Goal: Information Seeking & Learning: Learn about a topic

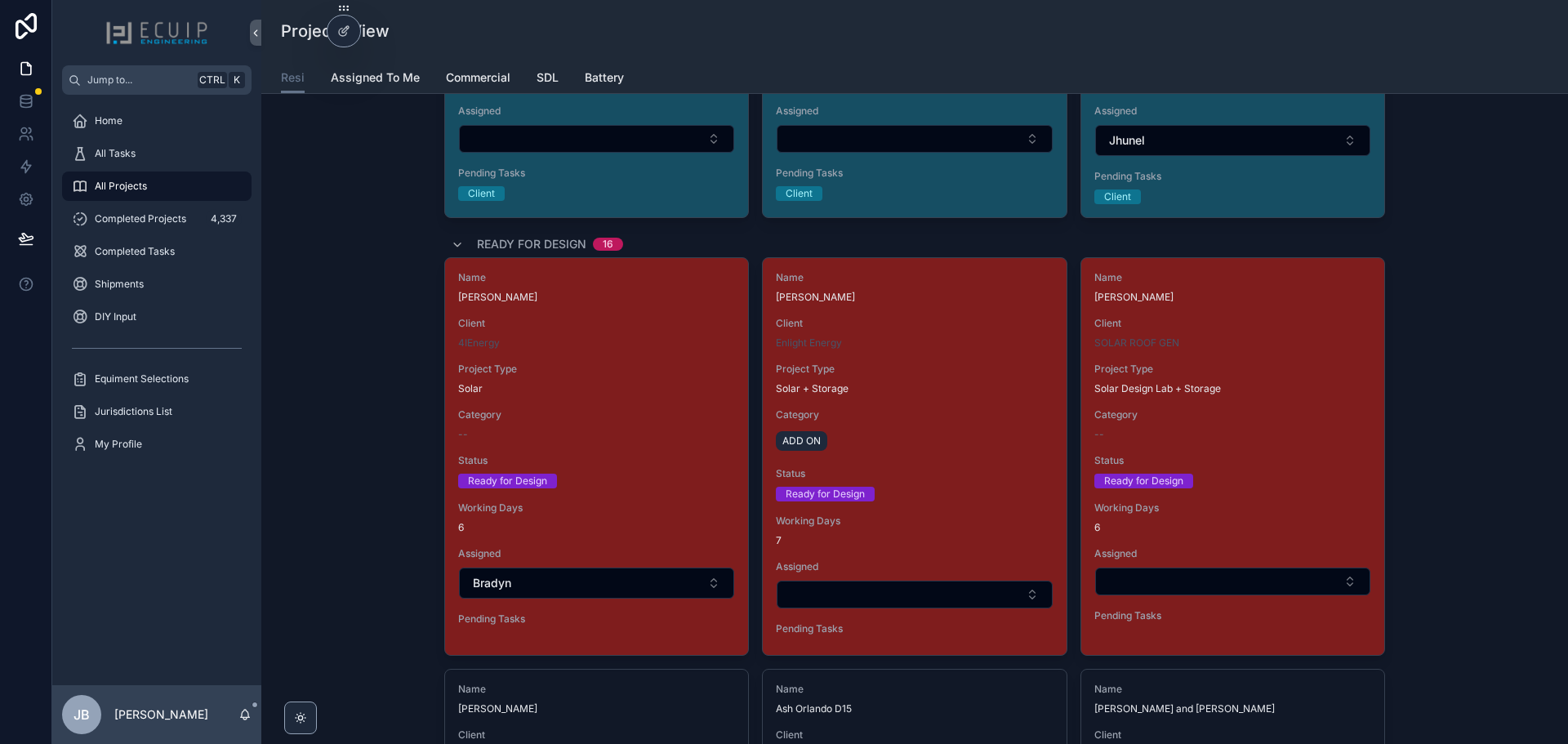
scroll to position [2449, 0]
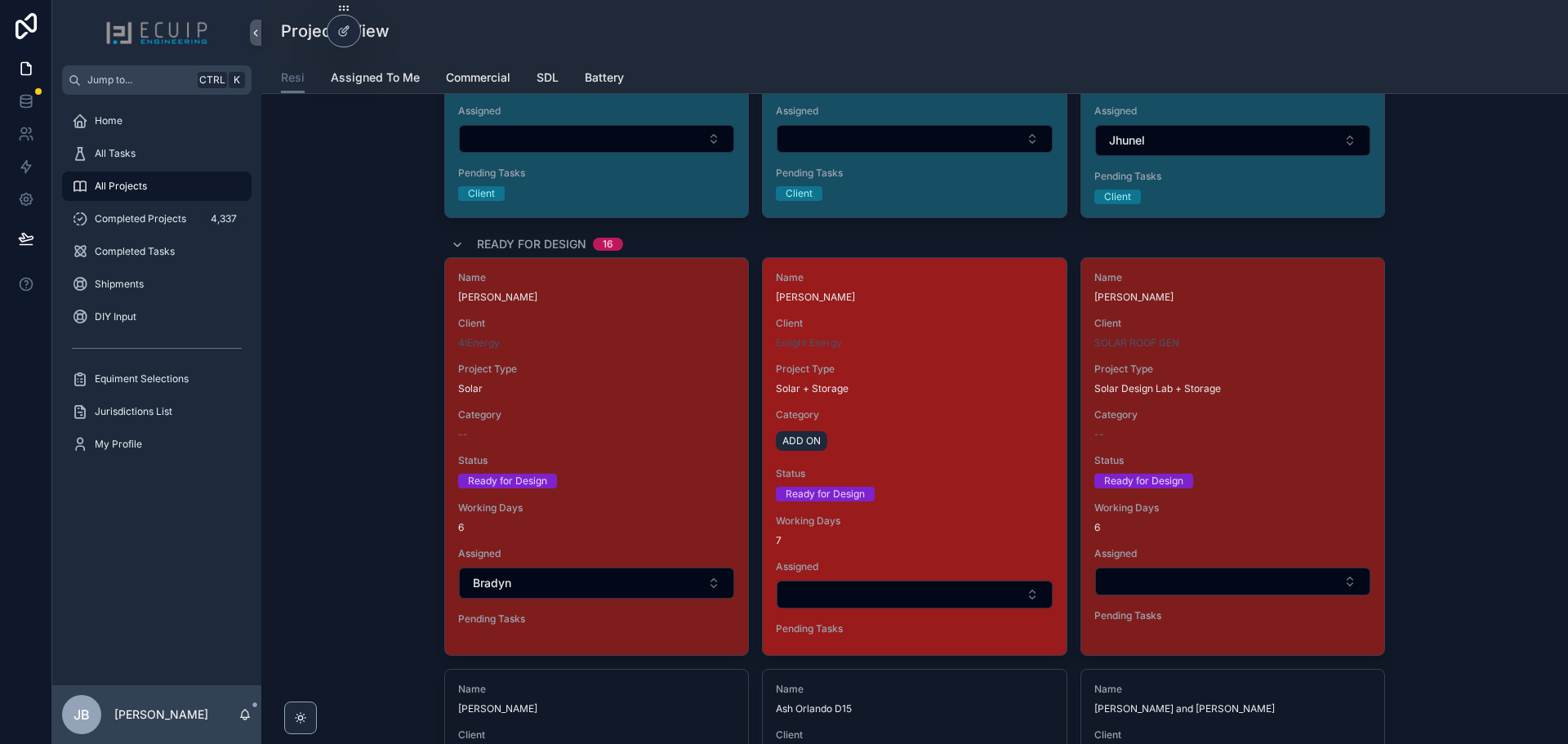
click at [883, 419] on span "Category" at bounding box center [914, 414] width 277 height 13
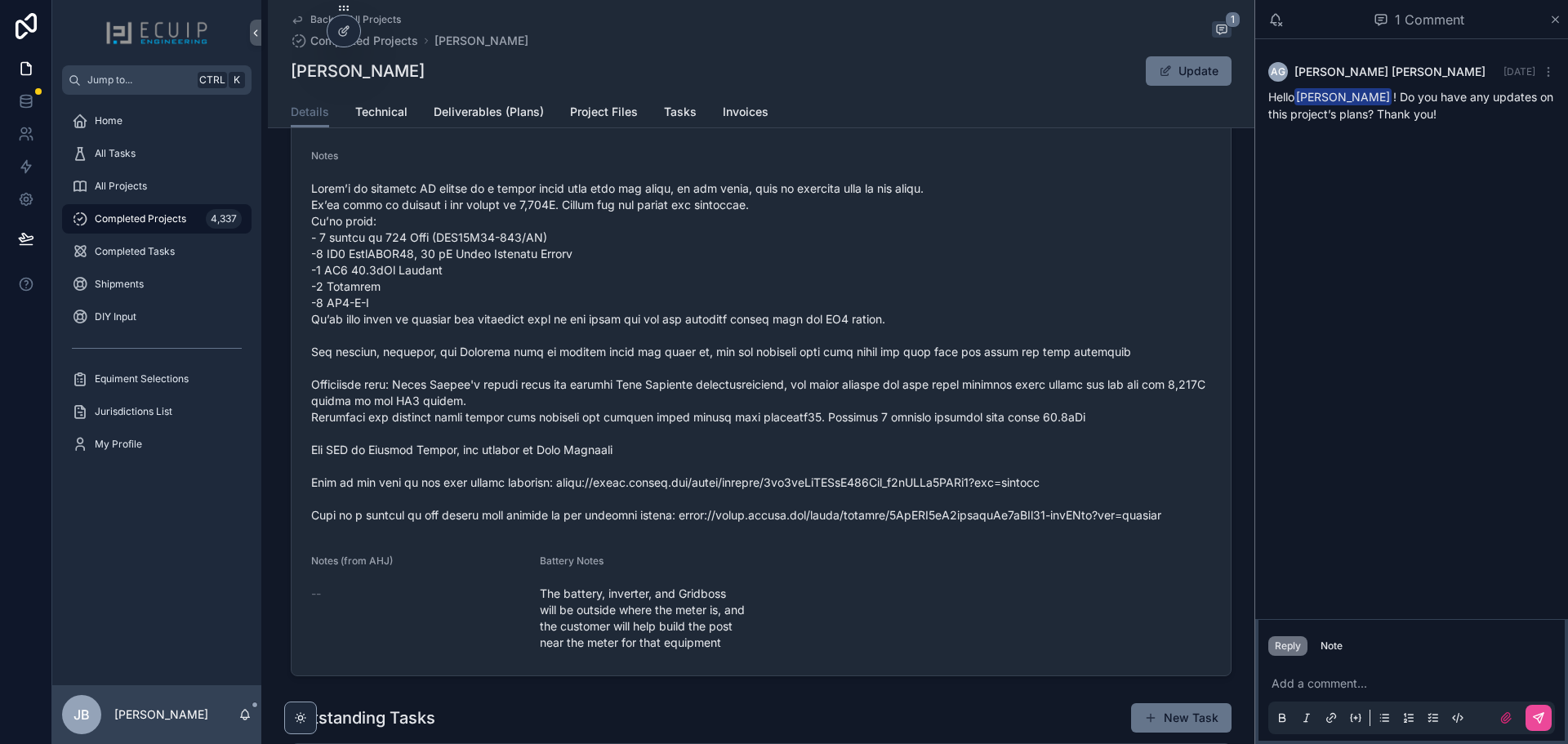
scroll to position [653, 0]
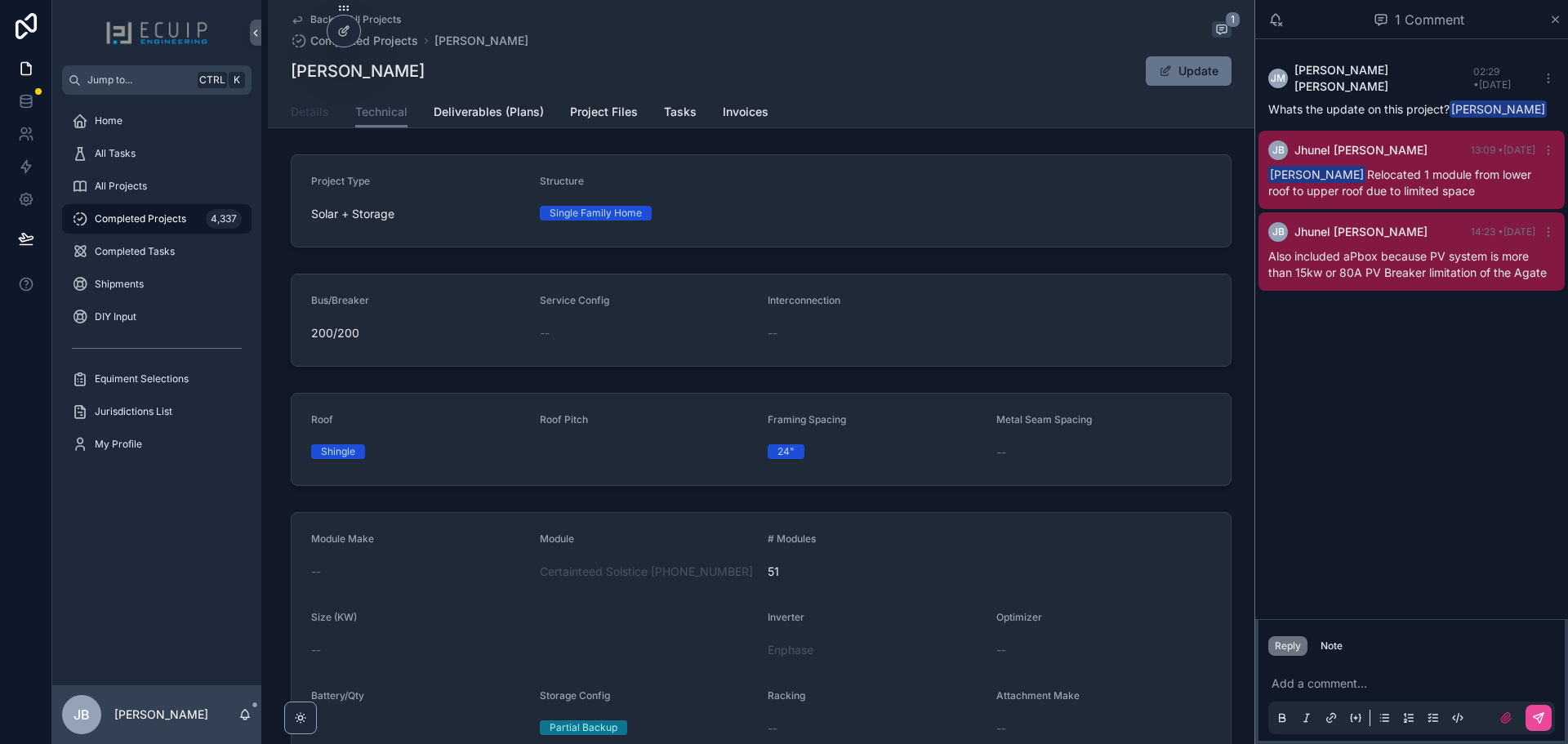
click at [308, 115] on span "Details" at bounding box center [310, 112] width 39 height 17
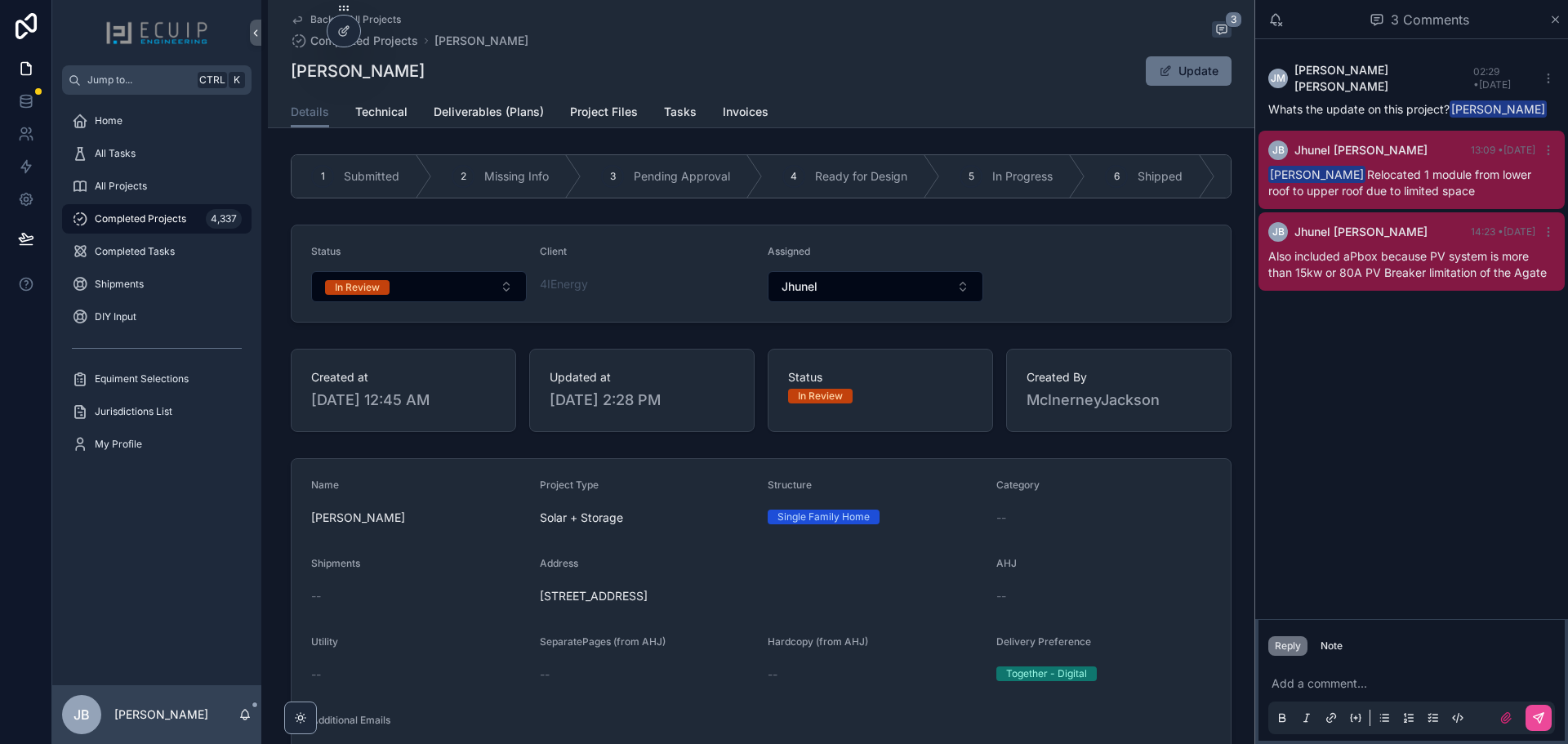
drag, startPoint x: 751, startPoint y: 600, endPoint x: 539, endPoint y: 610, distance: 212.2
click at [540, 604] on span "1805 Pillory Dr, Vienna, VA, USA 22182" at bounding box center [762, 595] width 443 height 17
click at [136, 182] on span "All Projects" at bounding box center [121, 186] width 52 height 13
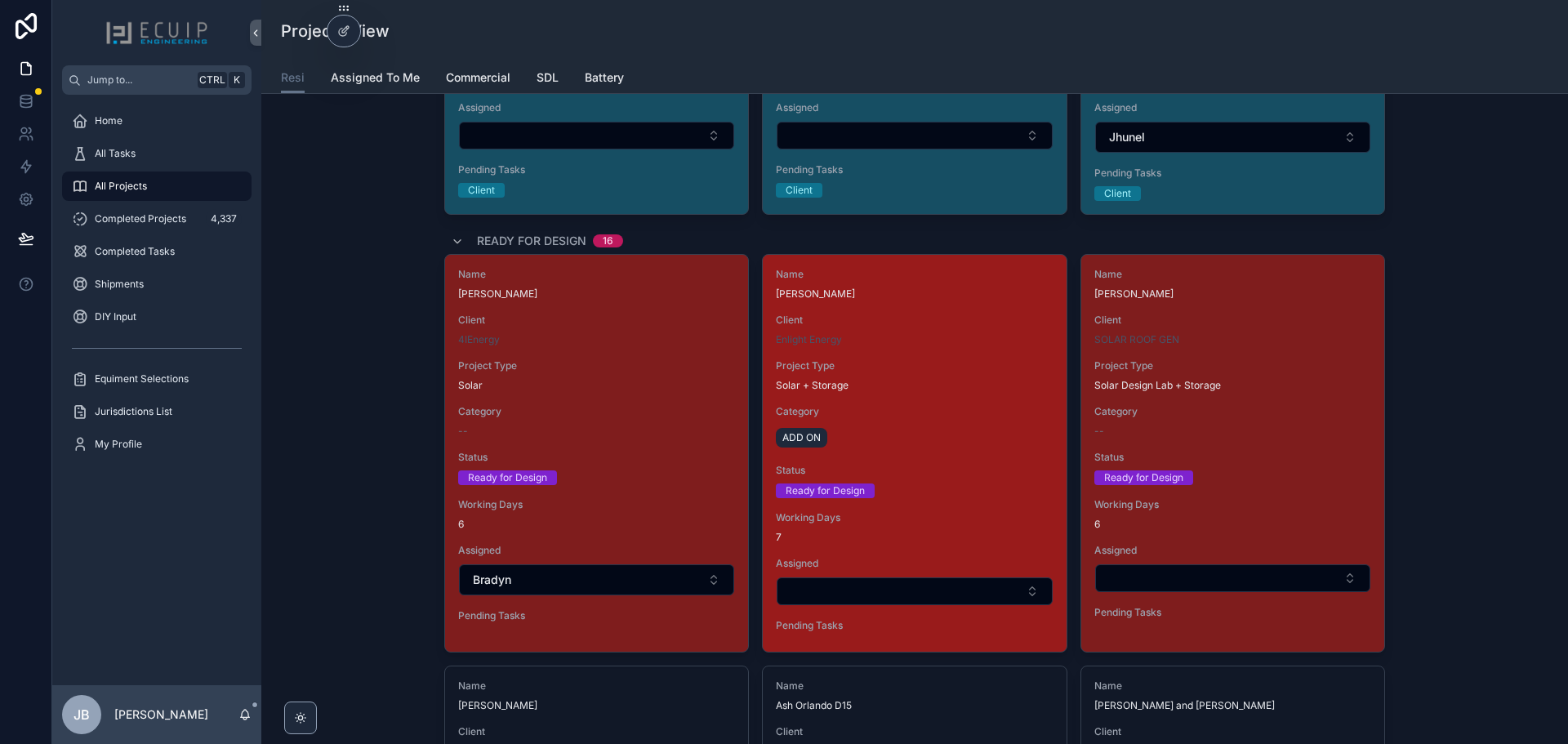
scroll to position [2449, 0]
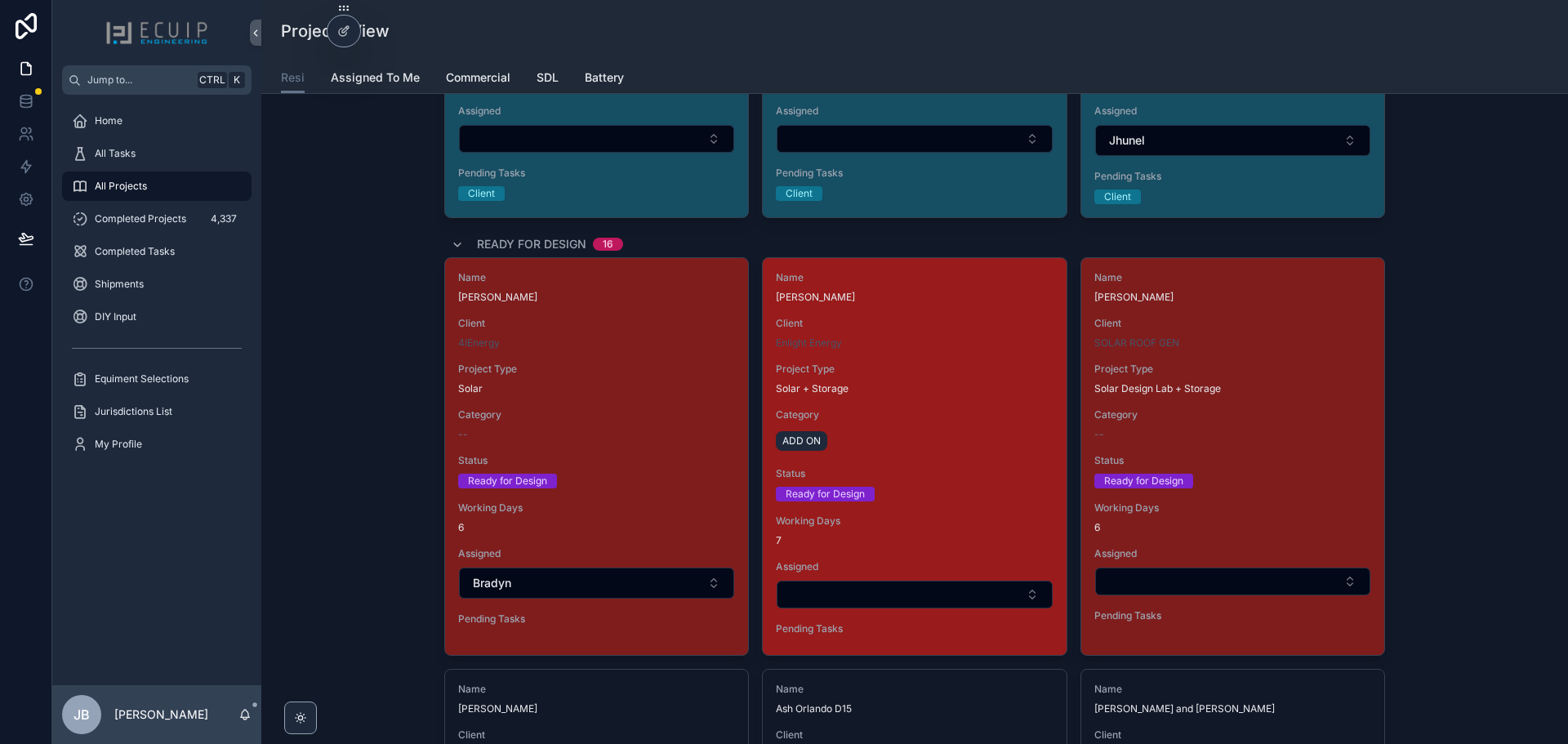
click at [934, 384] on div "Solar + Storage" at bounding box center [914, 388] width 277 height 13
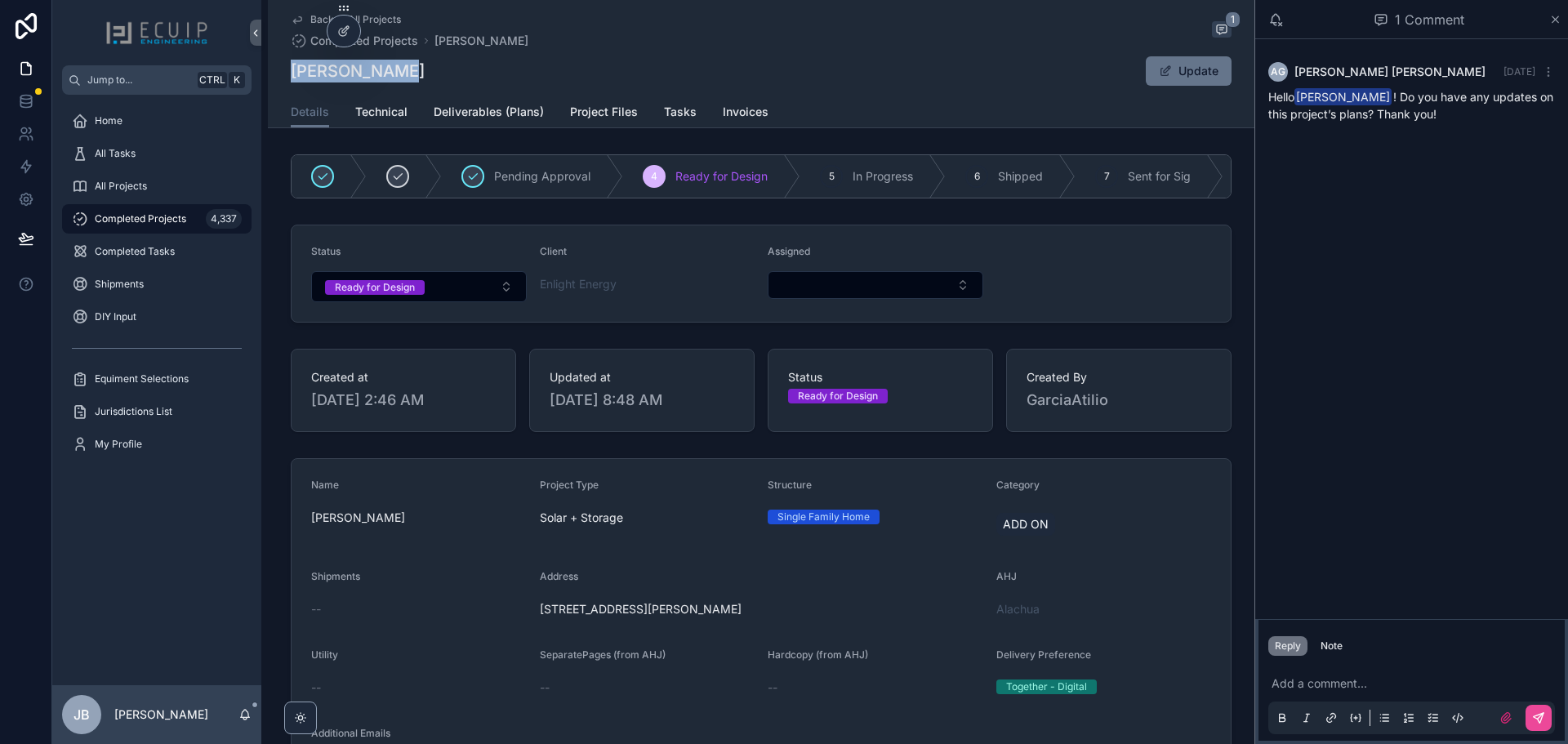
drag, startPoint x: 387, startPoint y: 74, endPoint x: 289, endPoint y: 77, distance: 98.0
click at [290, 77] on div "Chris Wilson Update" at bounding box center [760, 70] width 941 height 31
copy h1 "[PERSON_NAME]"
drag, startPoint x: 737, startPoint y: 613, endPoint x: 531, endPoint y: 624, distance: 206.3
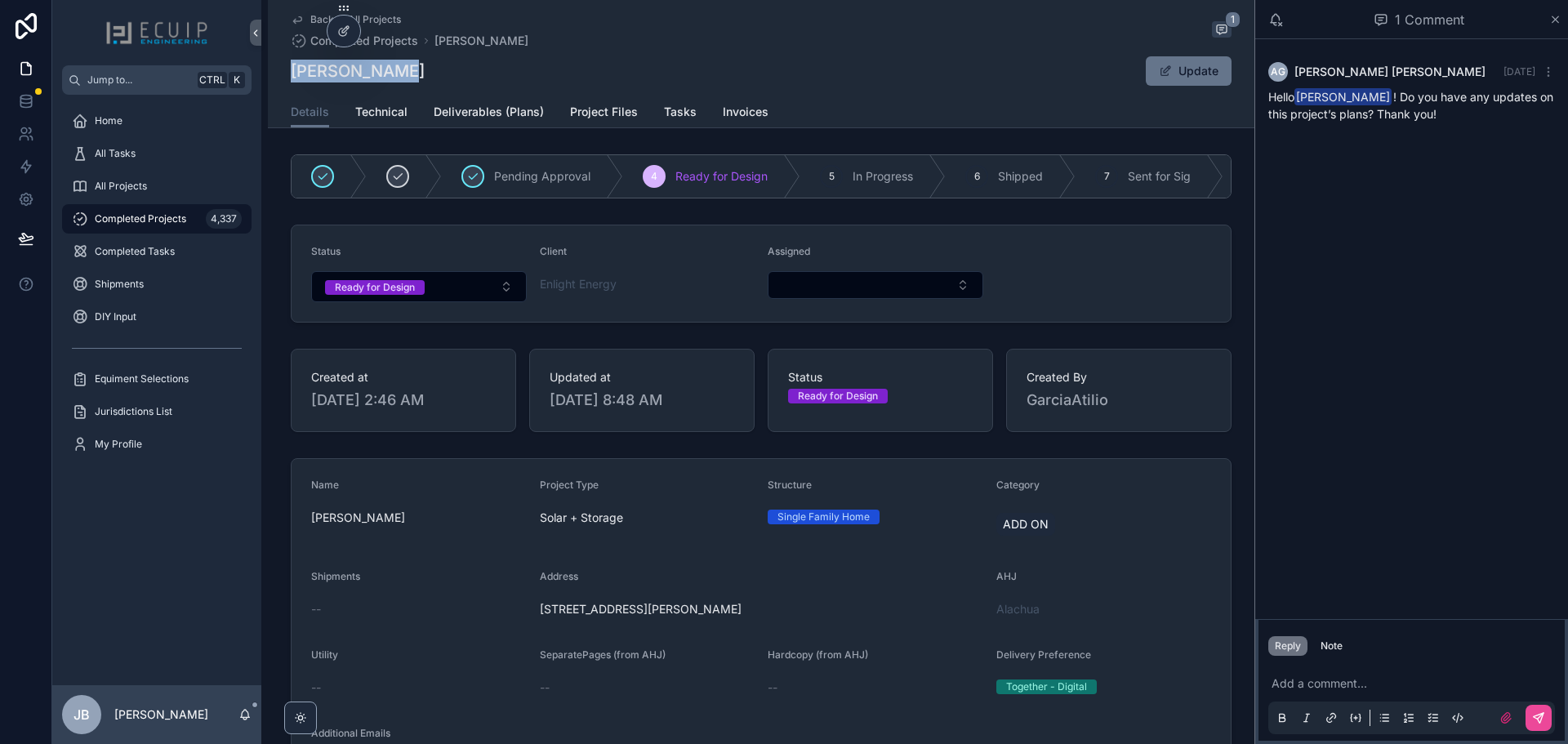
copy span "15203 SW 79th St FL Archer 32618"
click at [604, 117] on span "Project Files" at bounding box center [604, 112] width 68 height 17
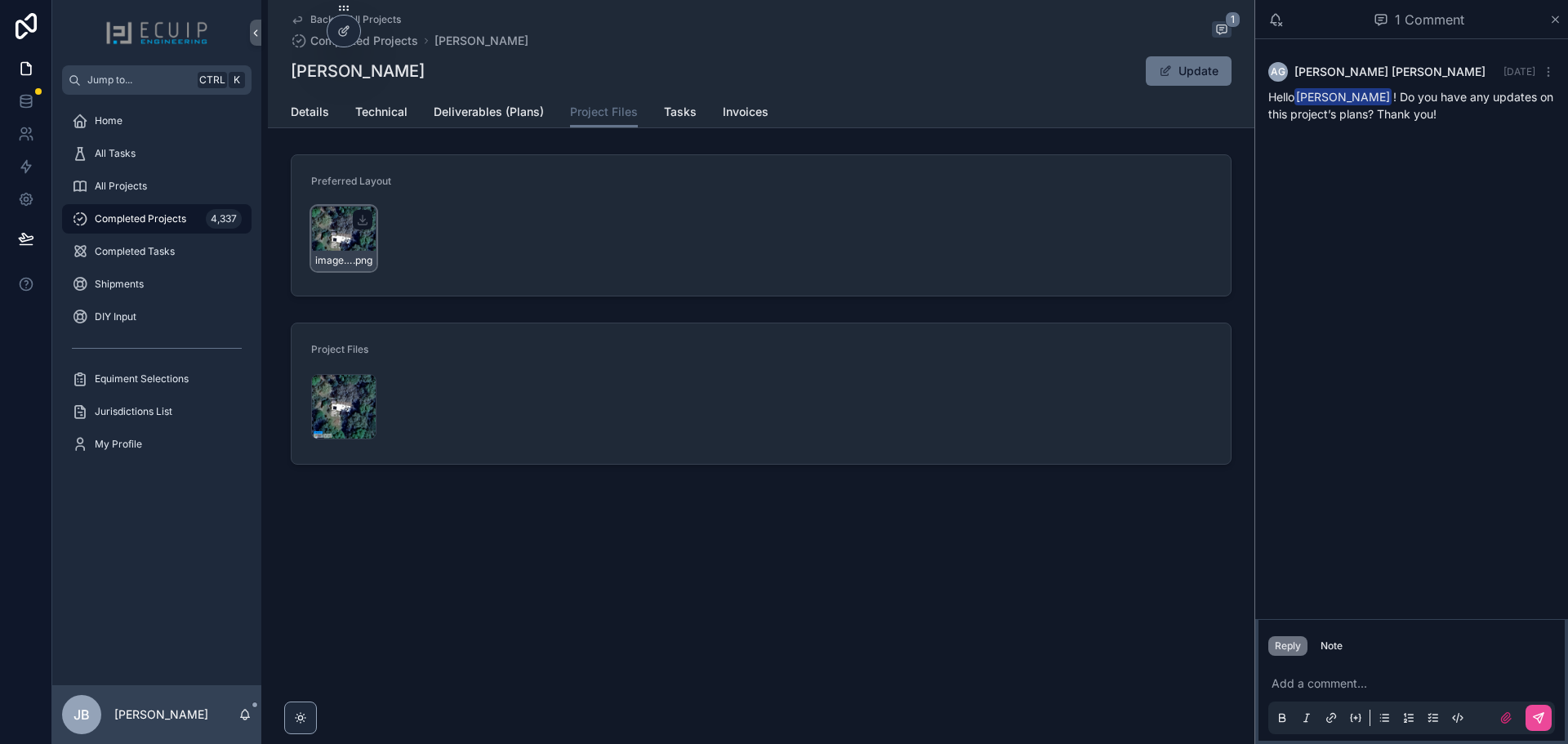
click at [337, 243] on div "image-(23) .png" at bounding box center [344, 238] width 65 height 65
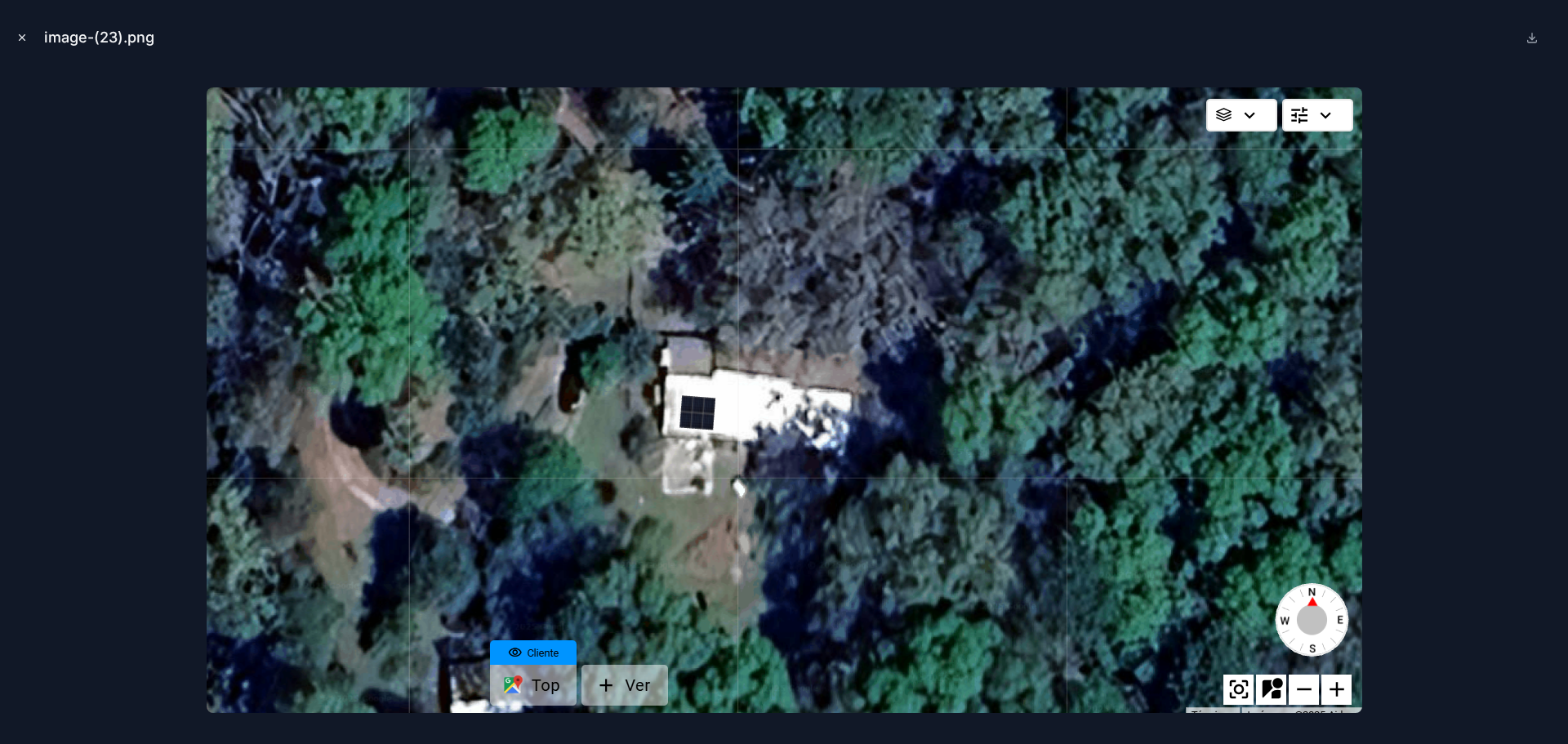
click at [21, 34] on icon "Close modal" at bounding box center [22, 37] width 11 height 11
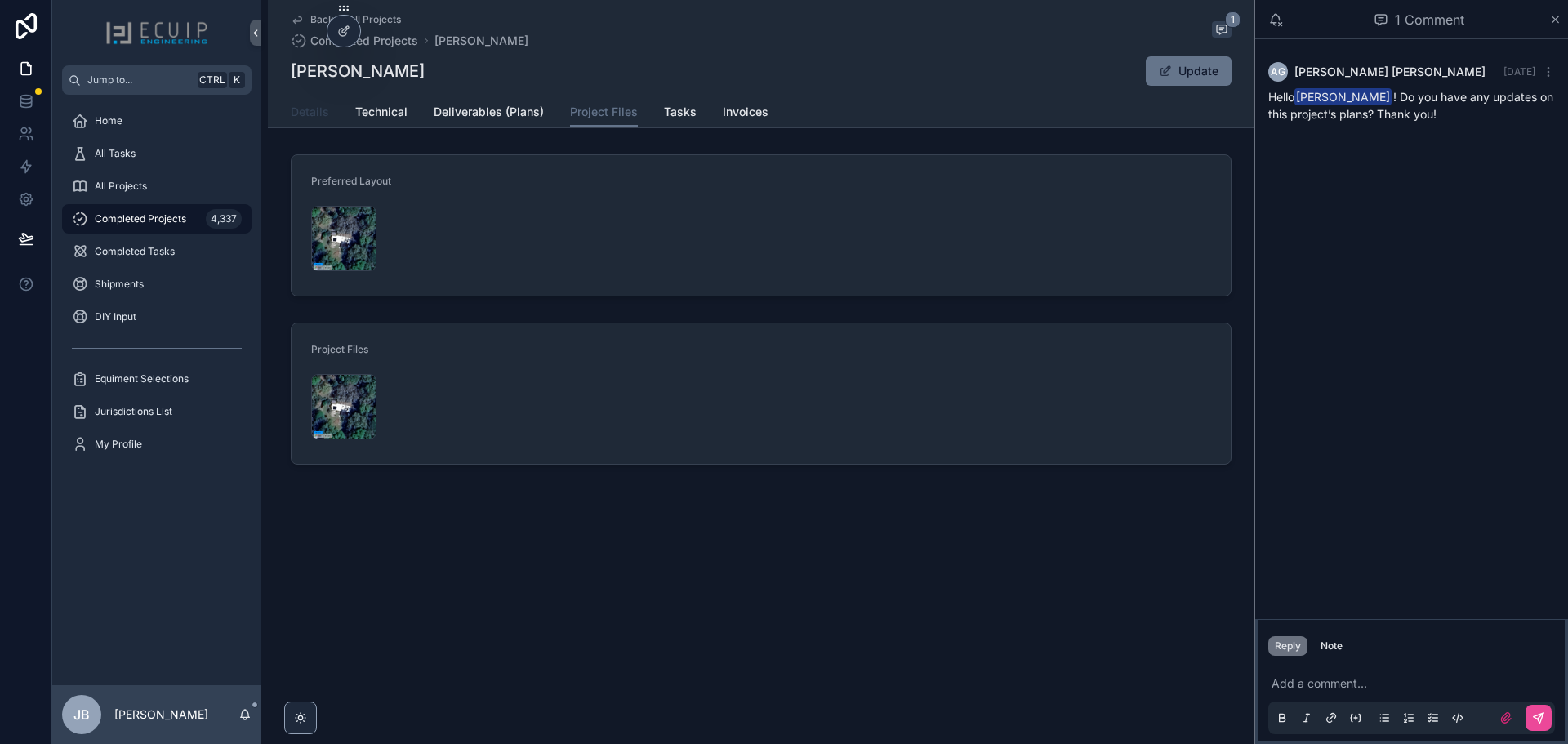
click at [311, 107] on span "Details" at bounding box center [310, 112] width 39 height 17
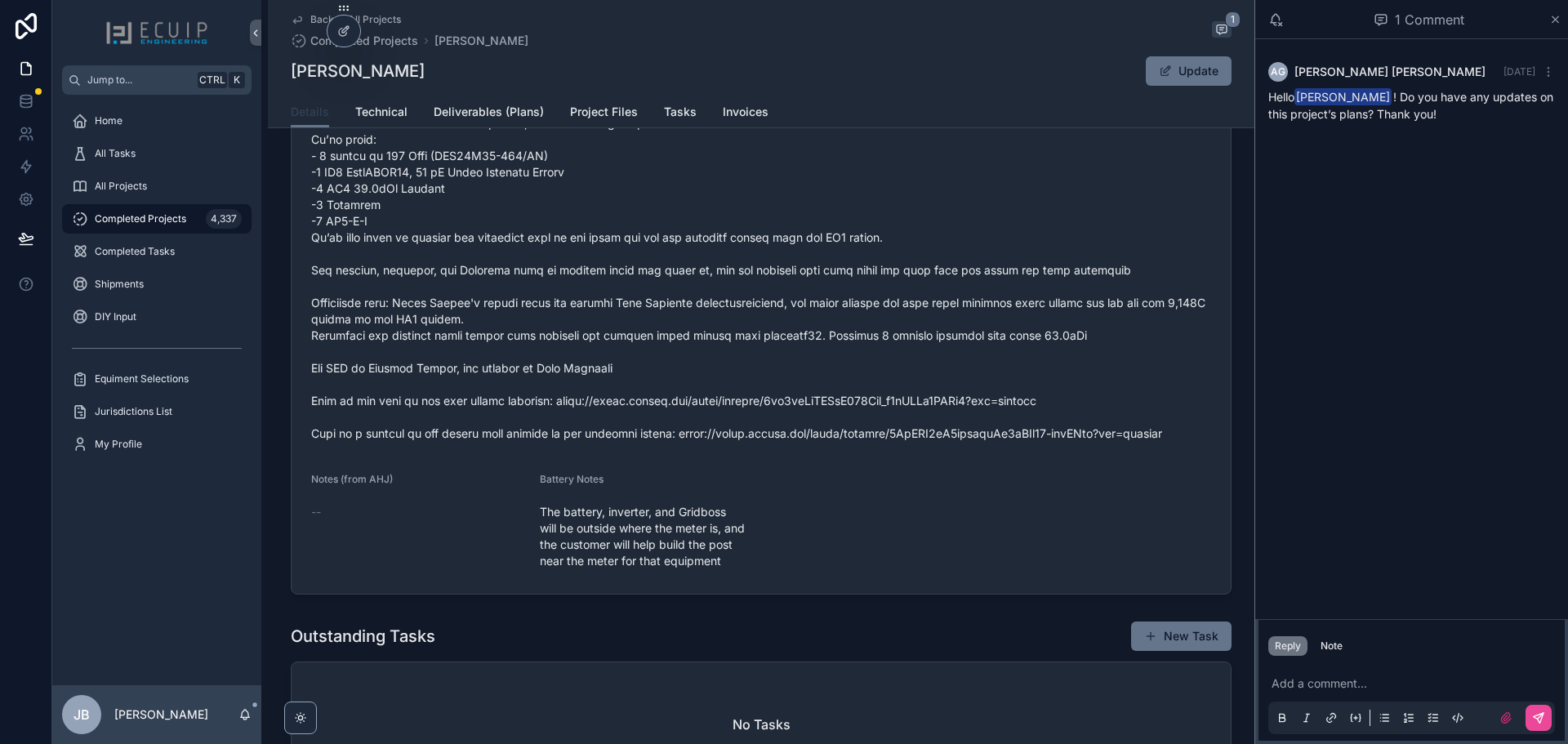
scroll to position [734, 0]
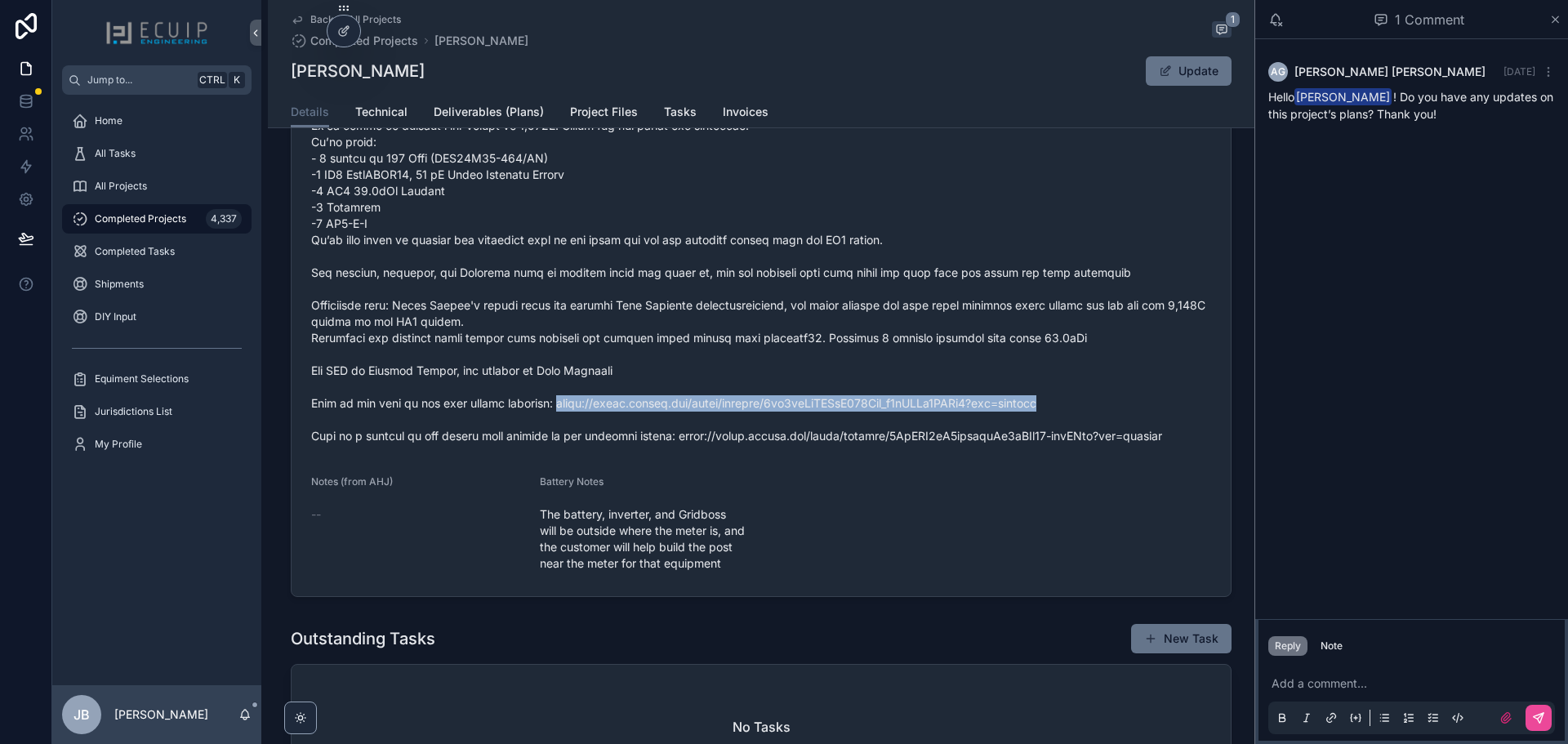
drag, startPoint x: 1055, startPoint y: 412, endPoint x: 537, endPoint y: 412, distance: 518.0
click at [537, 412] on span "scrollable content" at bounding box center [761, 273] width 900 height 343
copy span "https://drive.google.com/drive/folders/1sp5diCoVTBpO225Kyu_h0mODWt2PIDh2?usp=sh…"
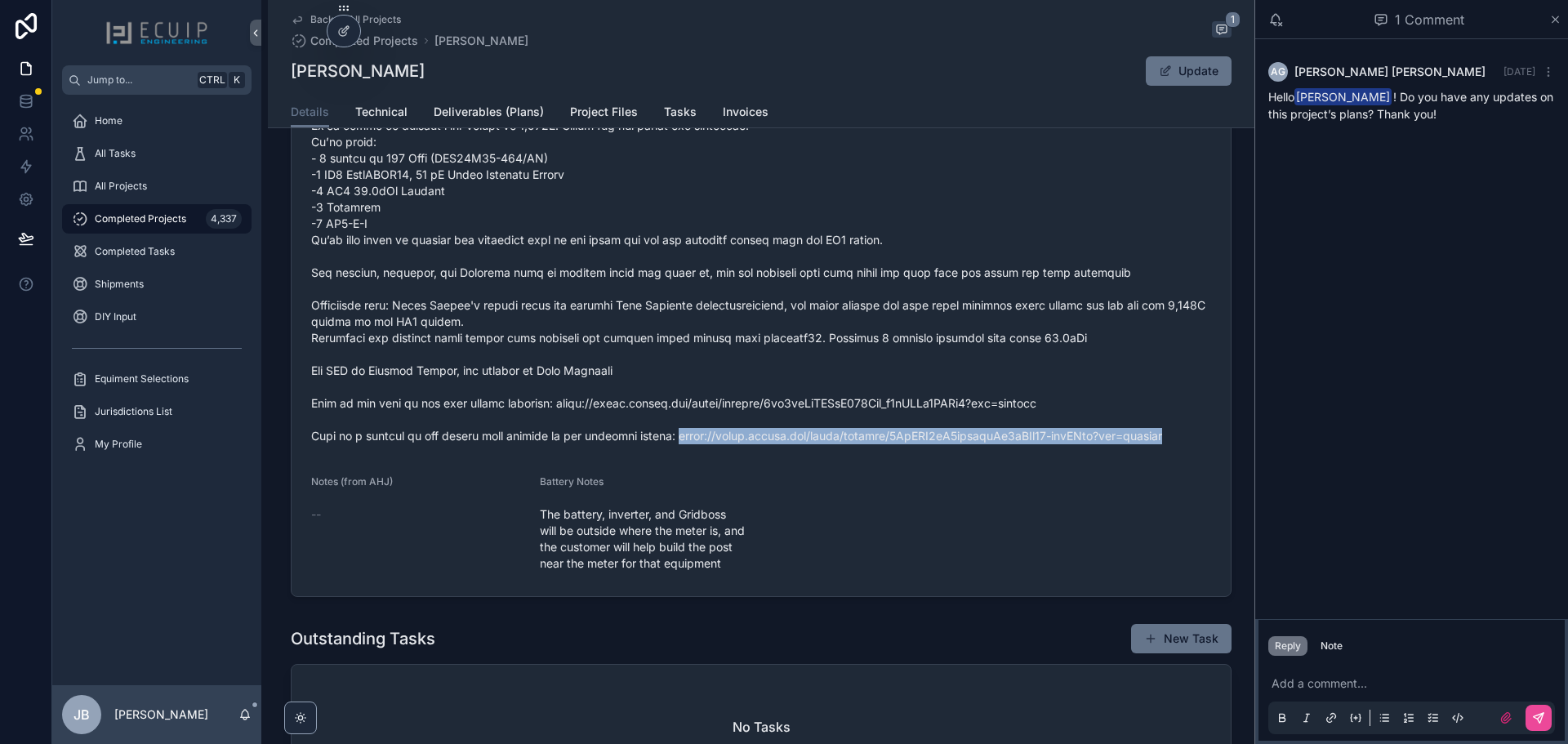
drag, startPoint x: 1168, startPoint y: 447, endPoint x: 663, endPoint y: 450, distance: 505.0
click at [663, 444] on span "scrollable content" at bounding box center [761, 273] width 900 height 343
copy span "https://drive.google.com/drive/folders/1YbXWL7bG9fdysokWh1lRFb90-xbnABrj?usp=sh…"
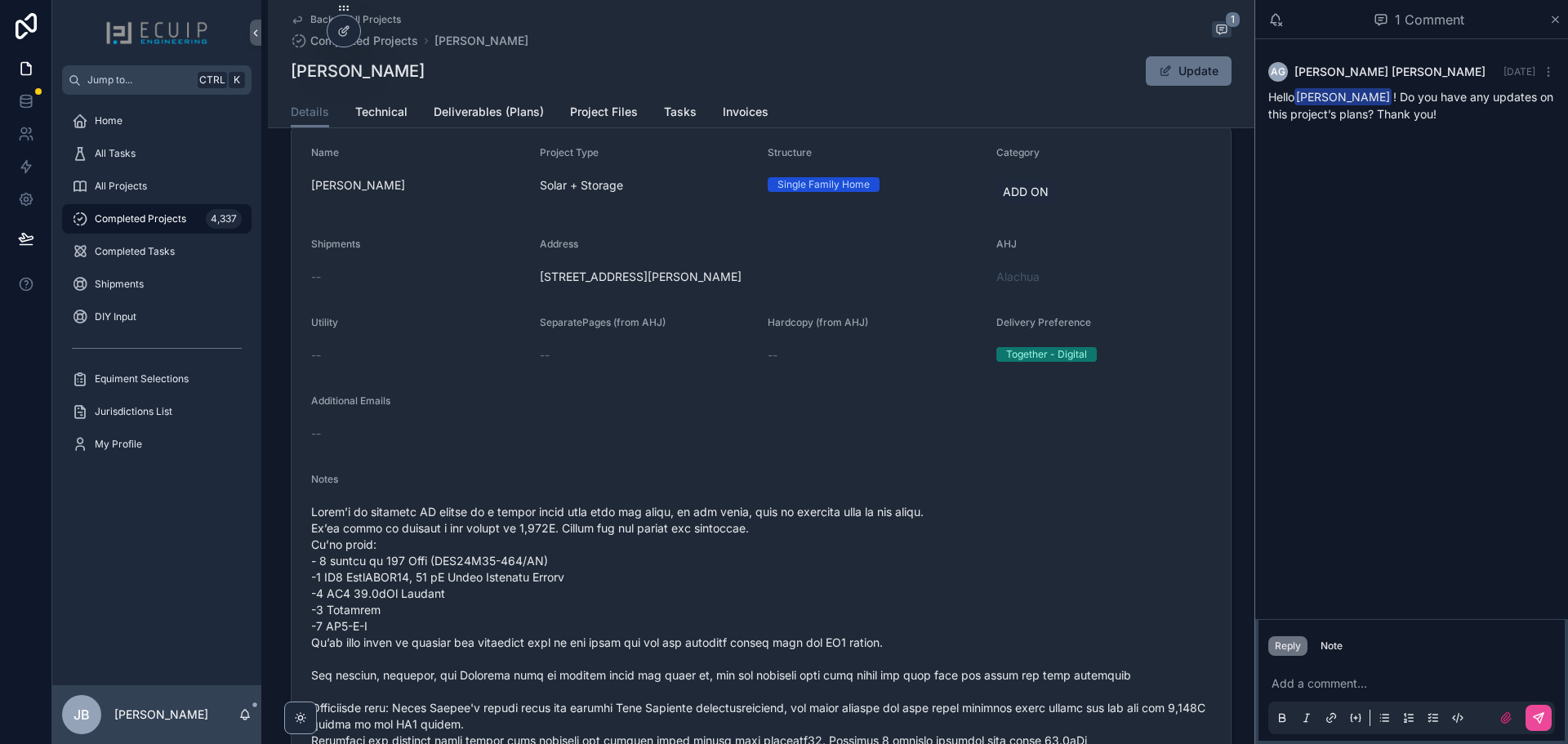
scroll to position [326, 0]
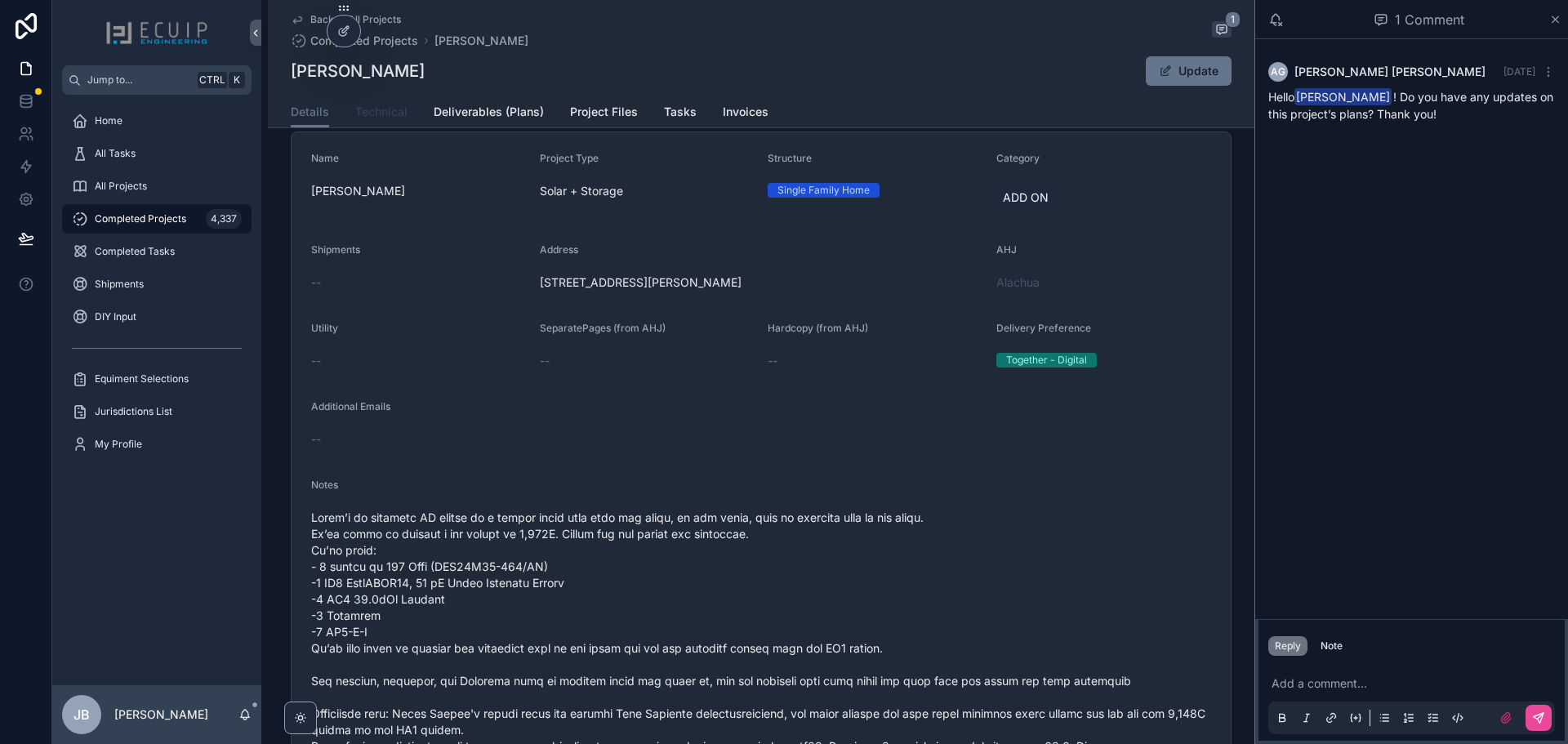
click at [380, 115] on span "Technical" at bounding box center [381, 112] width 52 height 17
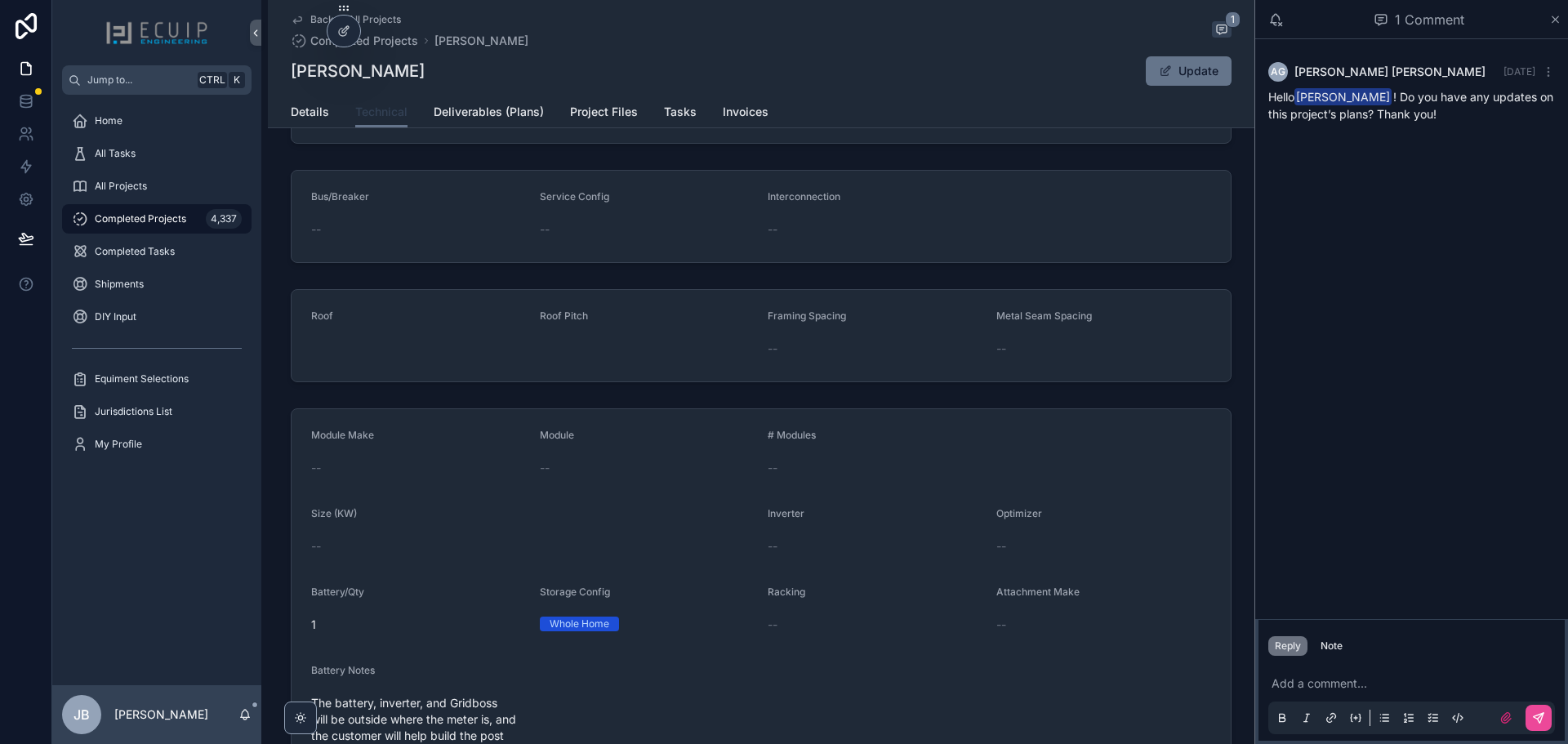
scroll to position [256, 0]
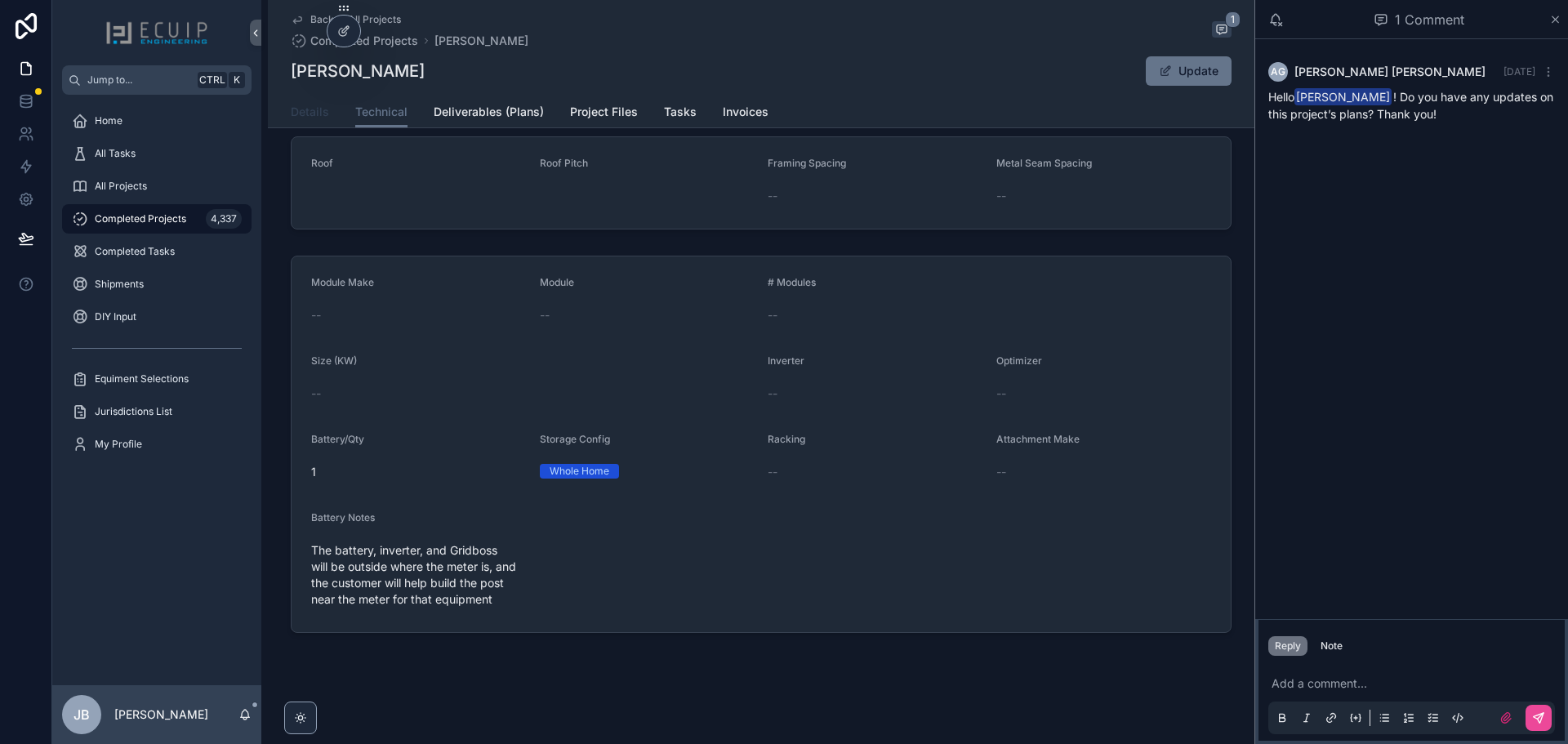
click at [302, 112] on span "Details" at bounding box center [310, 112] width 39 height 17
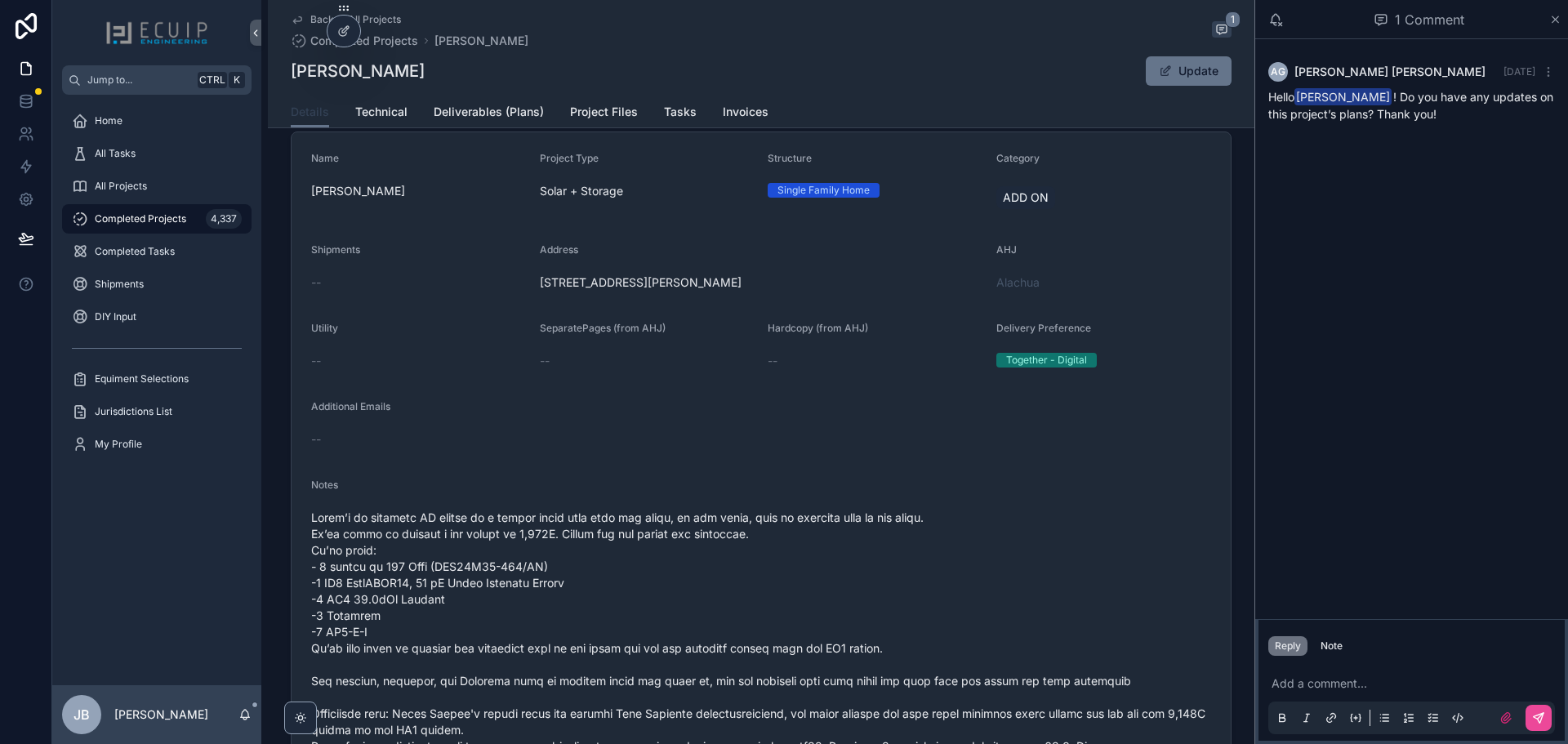
scroll to position [572, 0]
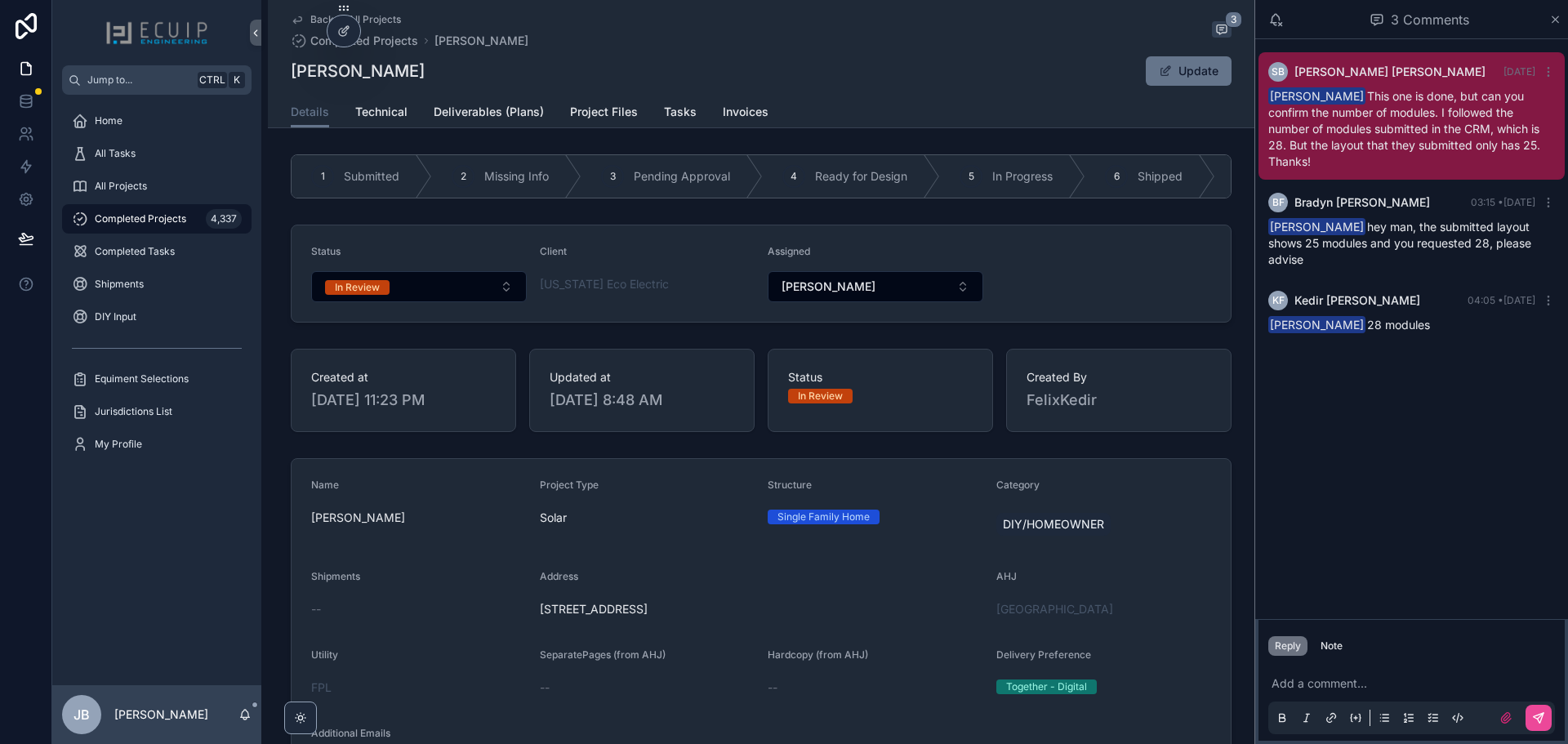
scroll to position [326, 0]
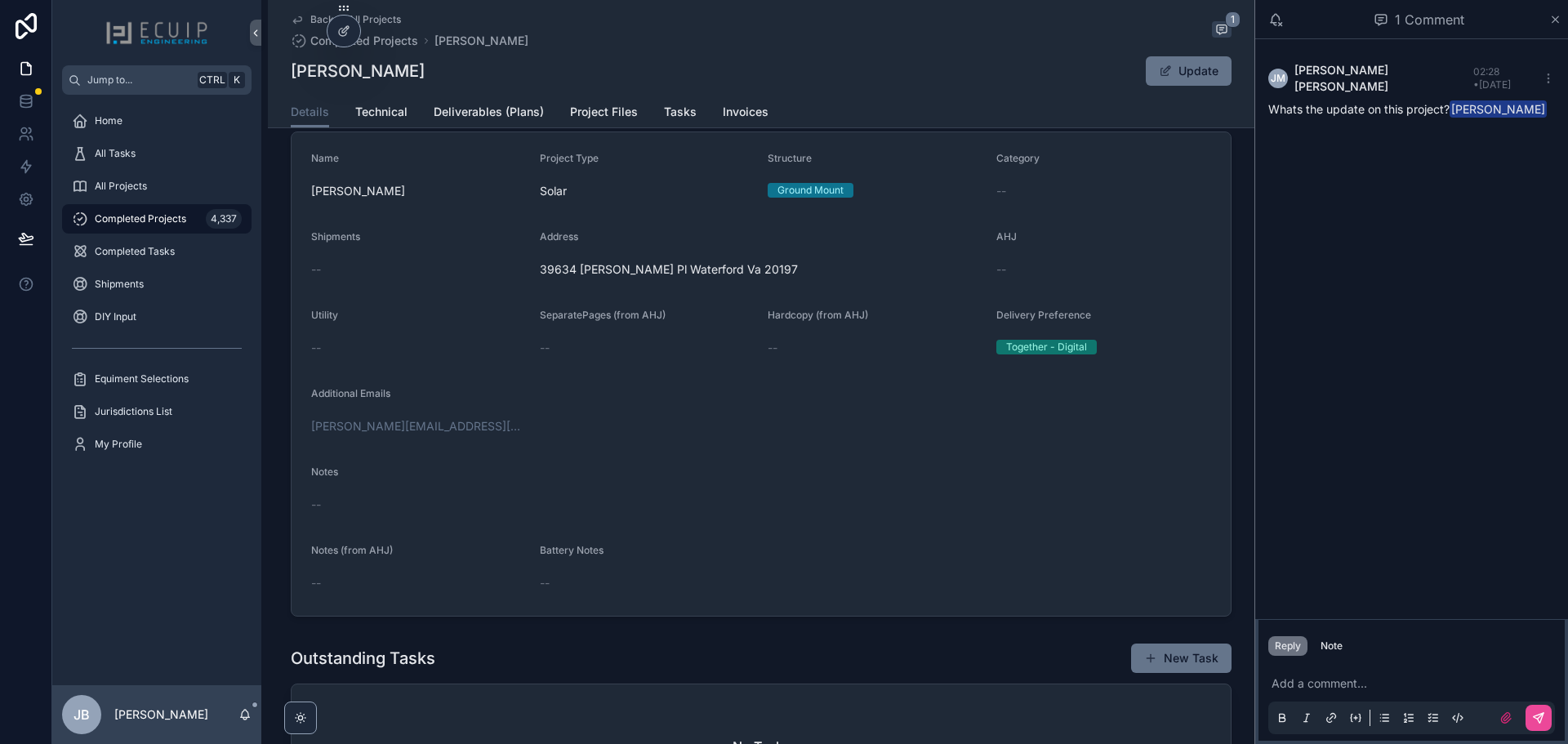
scroll to position [734, 0]
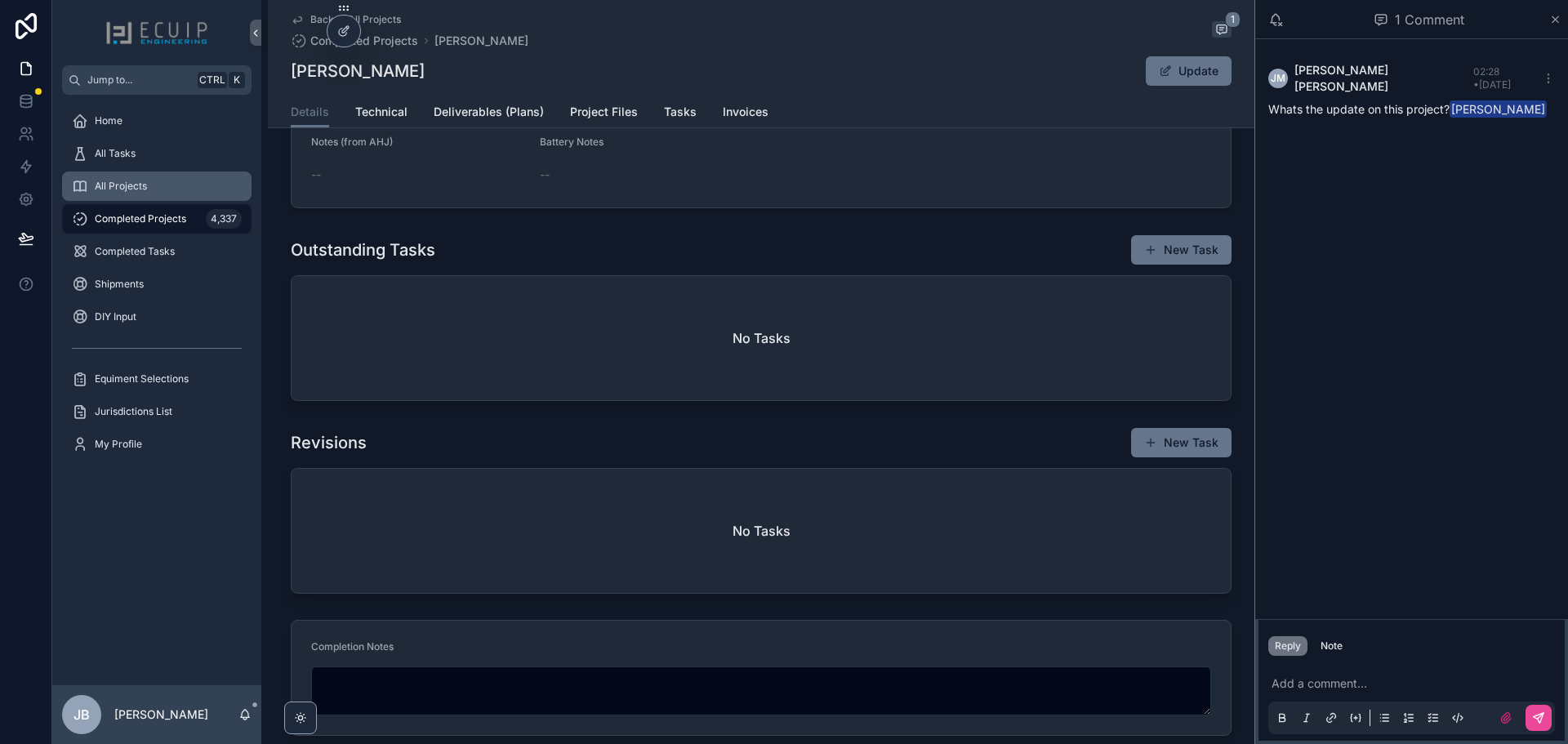
click at [143, 173] on div "All Projects" at bounding box center [157, 186] width 170 height 26
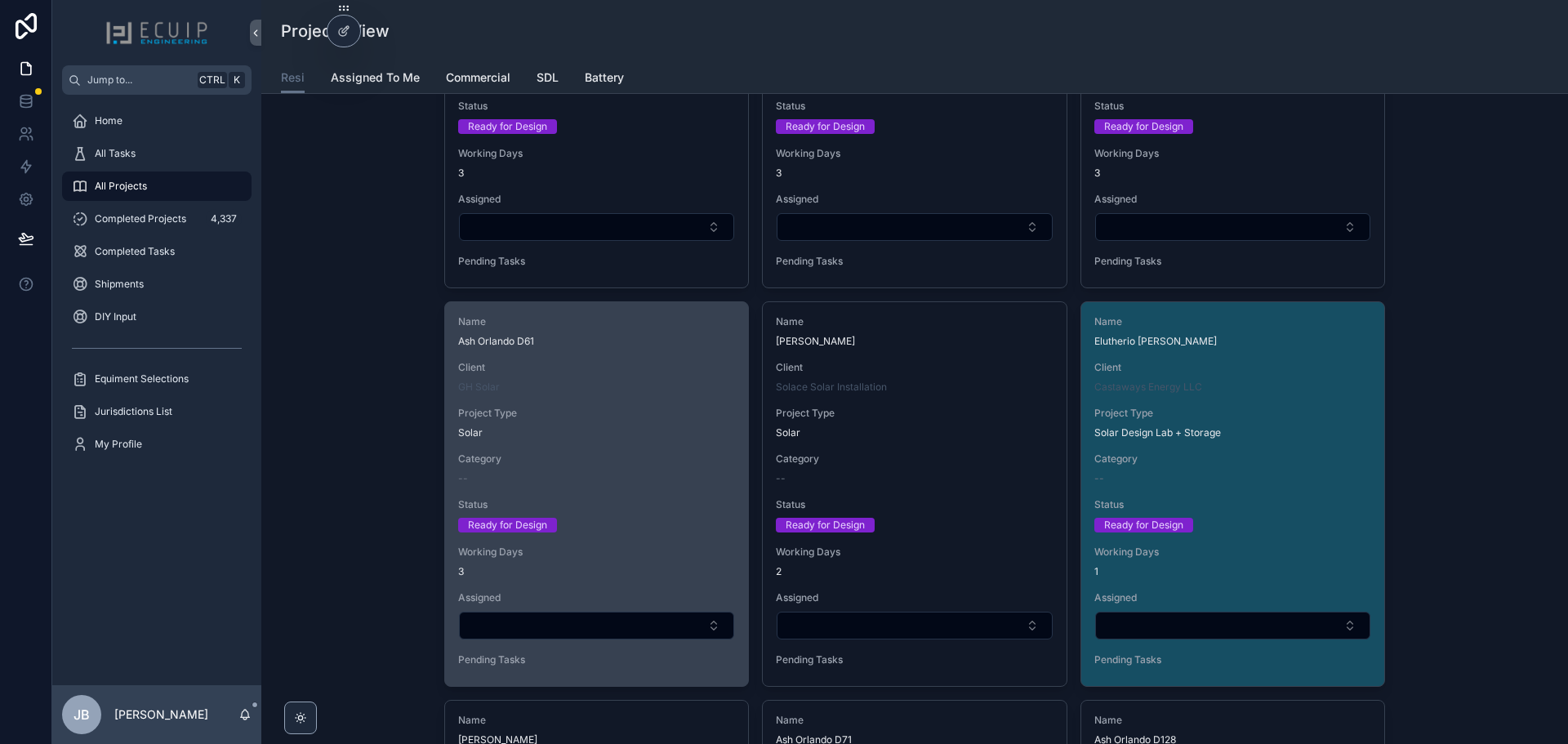
scroll to position [3265, 0]
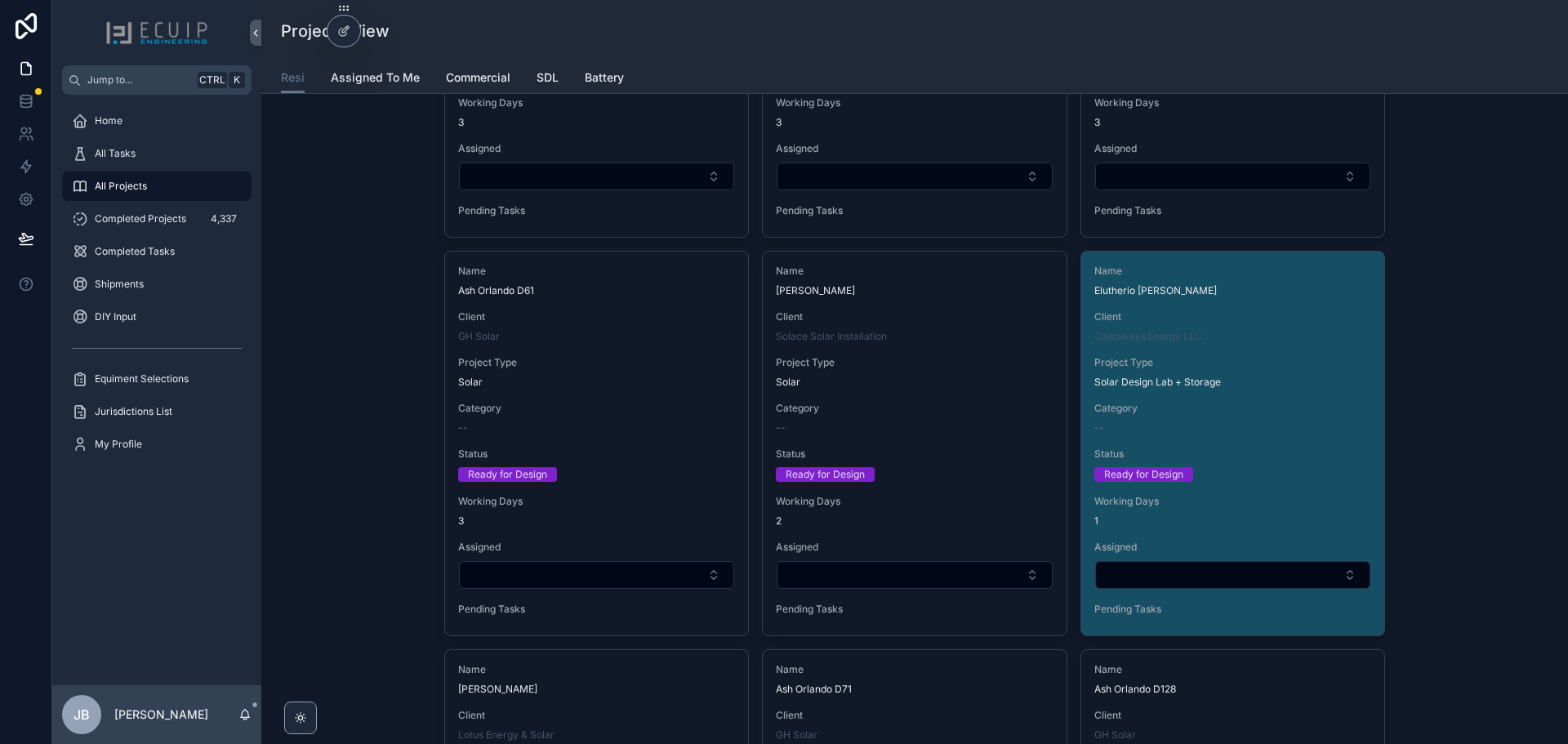
click at [1449, 422] on div "New Project Filter Client Filter Category Submitted 11 Name [PERSON_NAME] Clien…" at bounding box center [915, 215] width 1281 height 6748
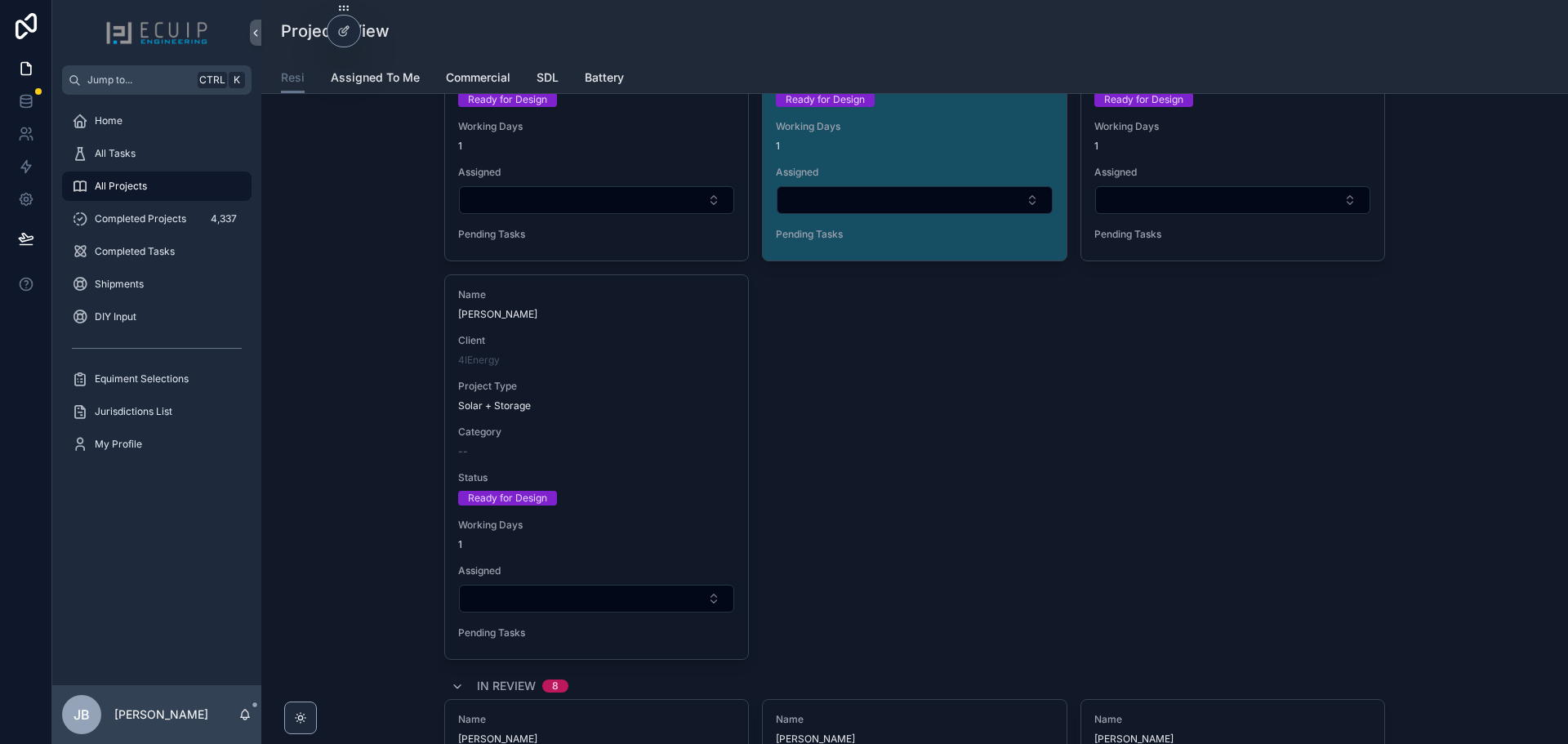
scroll to position [4490, 0]
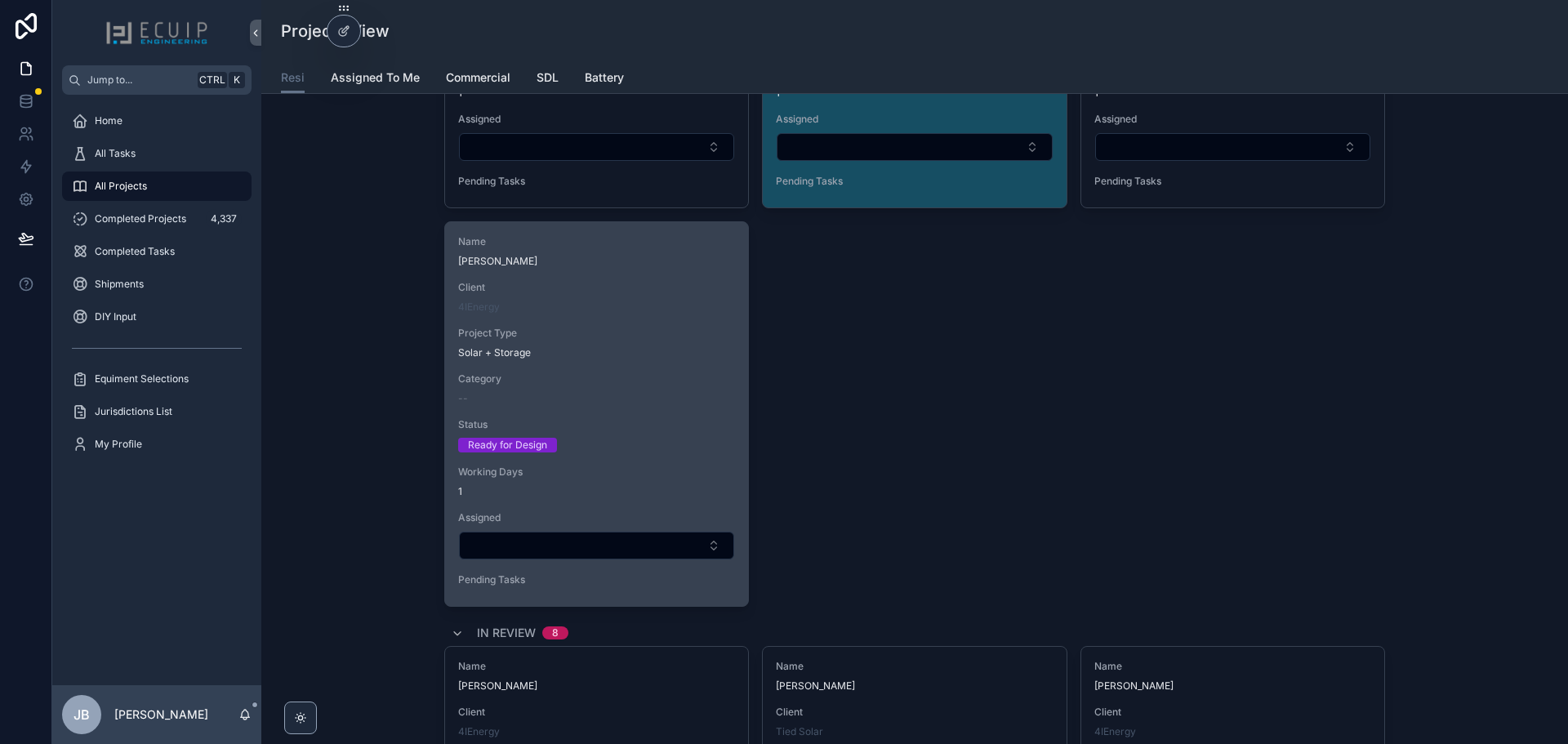
click at [611, 388] on div "Category --" at bounding box center [597, 388] width 277 height 33
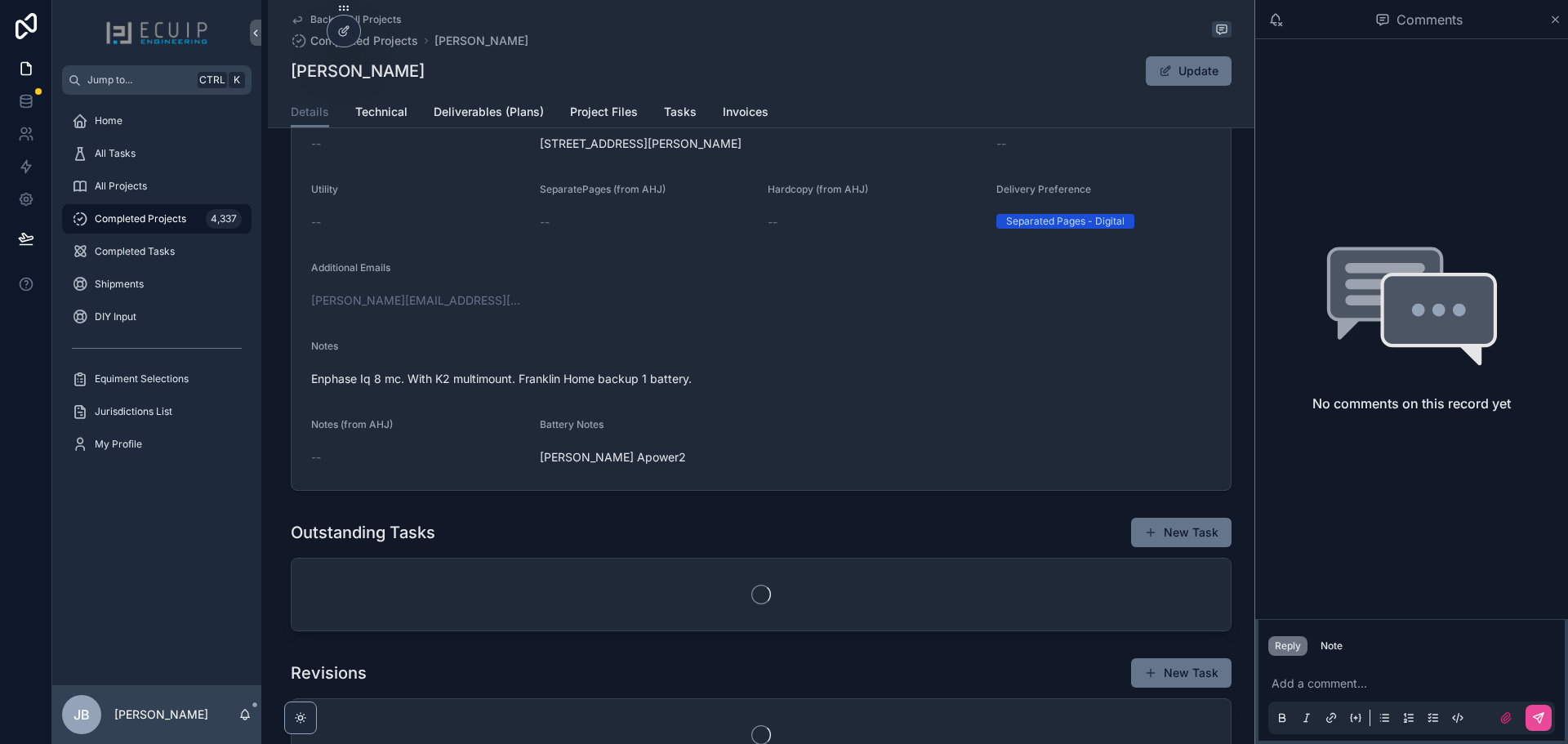
scroll to position [490, 0]
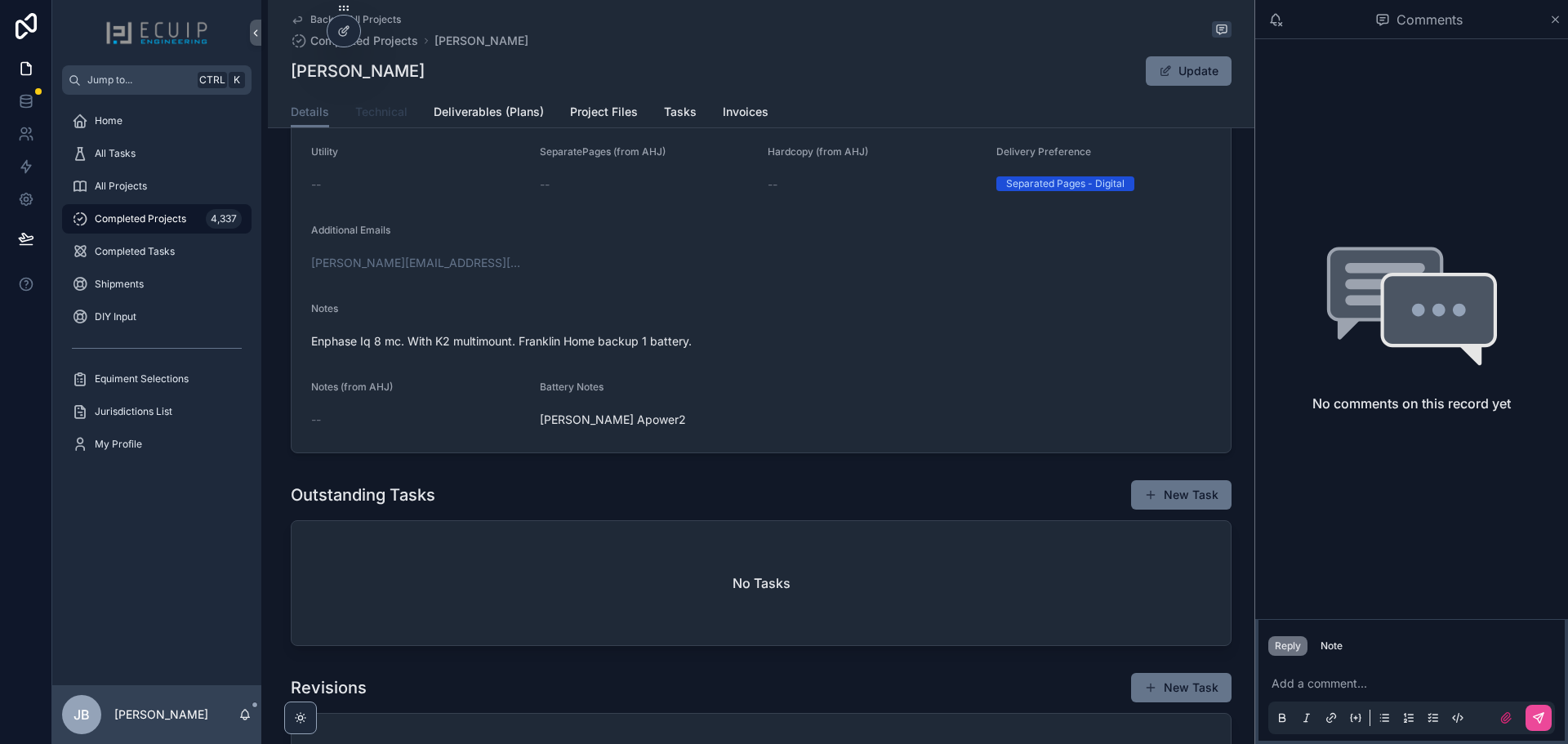
click at [383, 111] on span "Technical" at bounding box center [381, 112] width 52 height 17
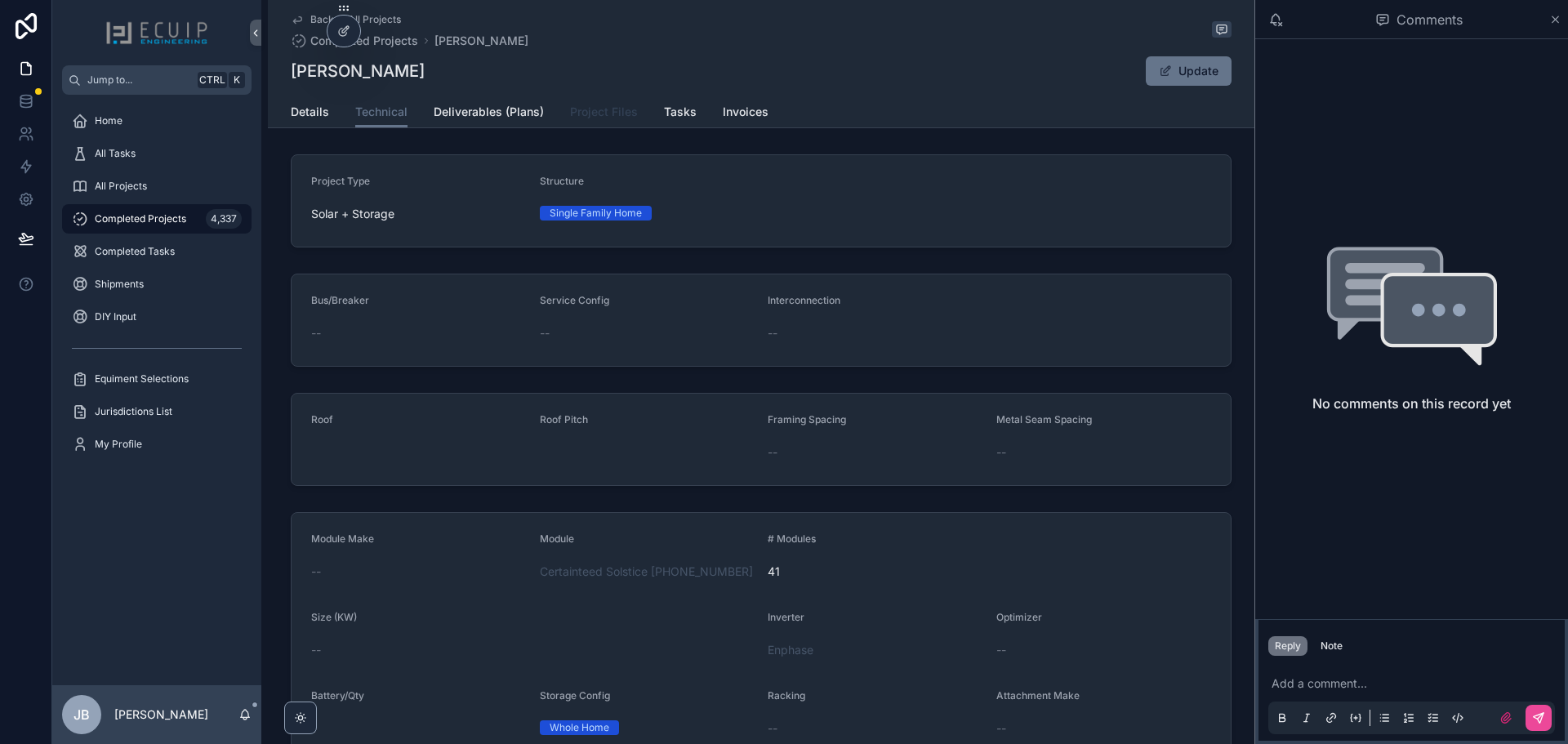
click at [574, 120] on link "Project Files" at bounding box center [604, 113] width 68 height 33
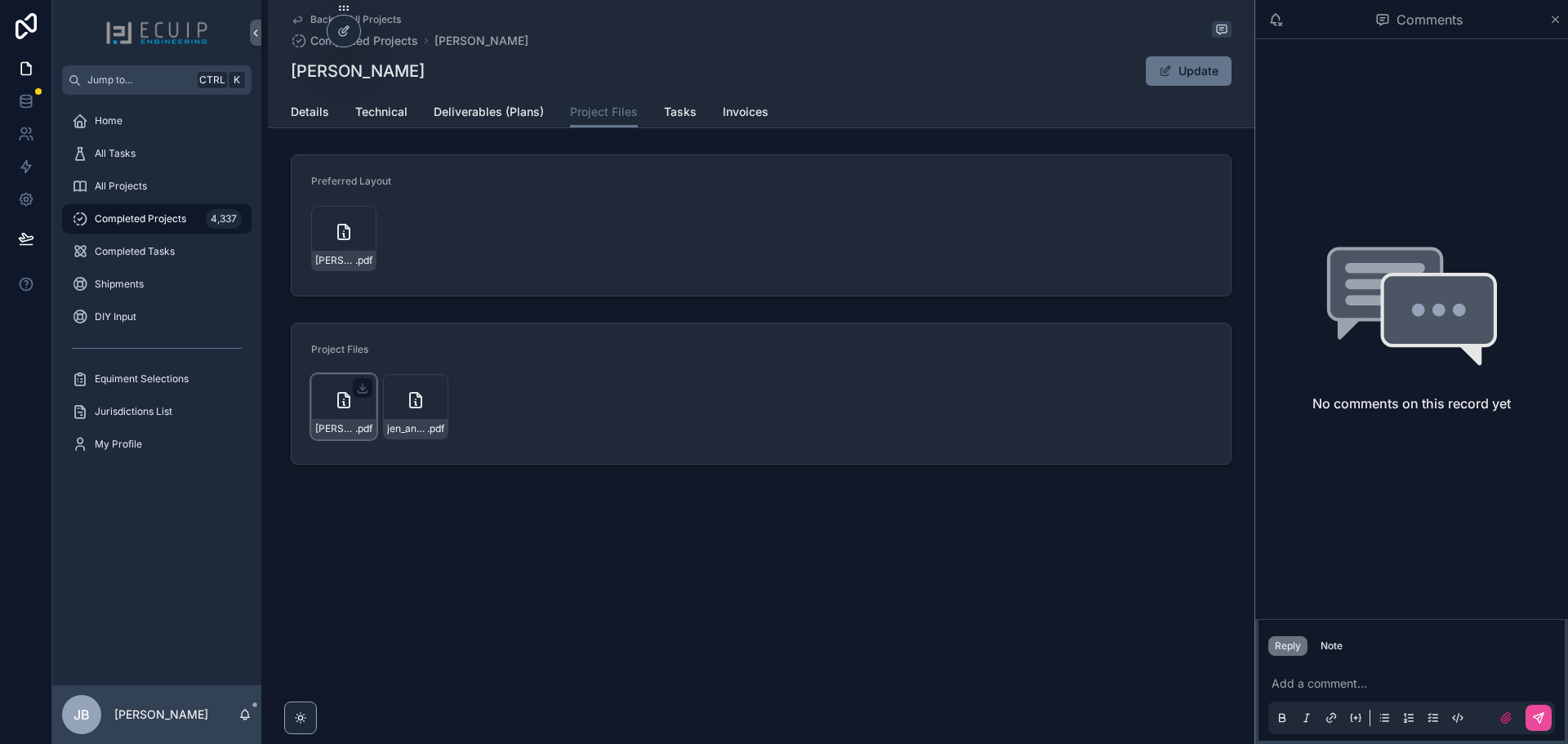
click at [345, 405] on icon "scrollable content" at bounding box center [344, 404] width 2 height 4
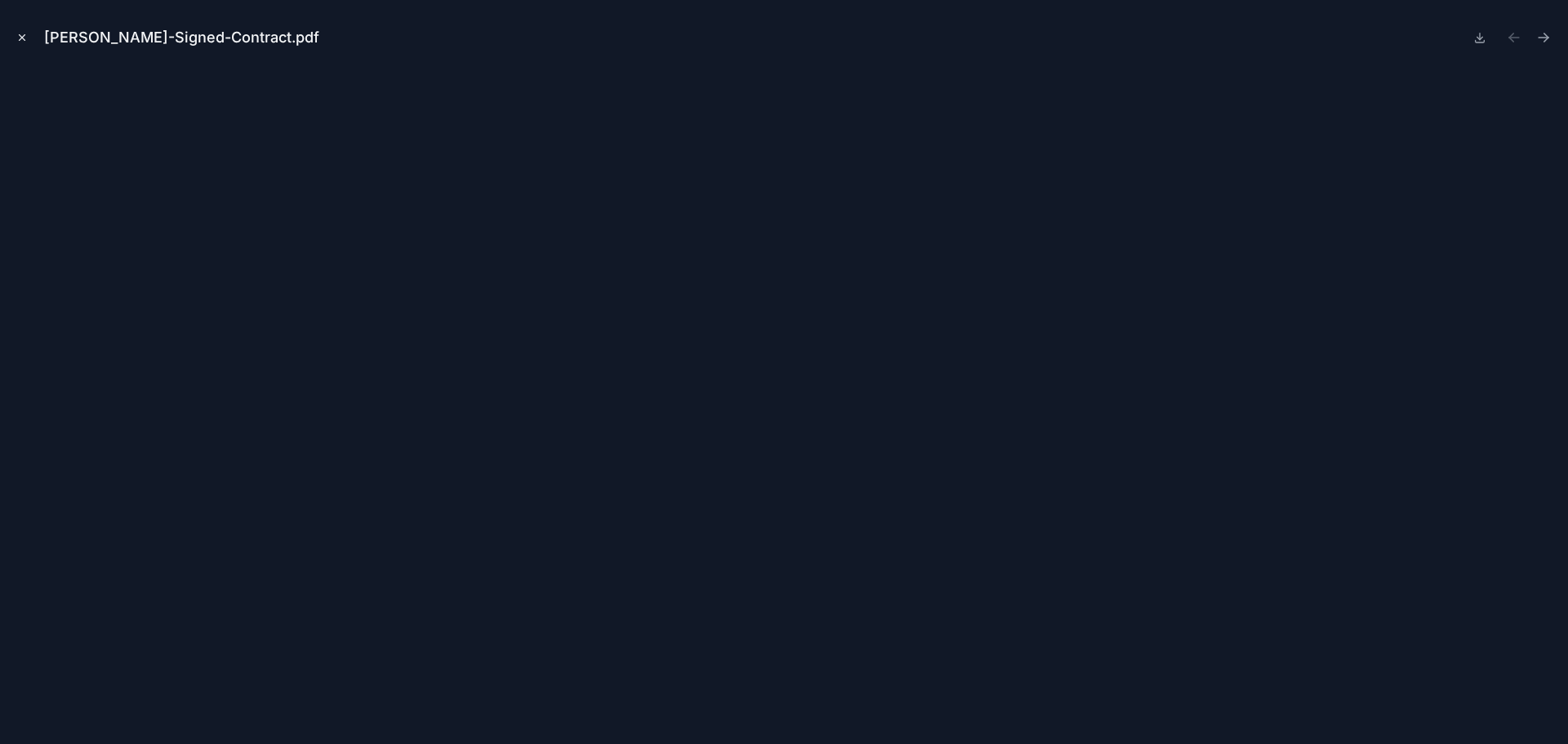
click at [26, 43] on button "Close modal" at bounding box center [22, 37] width 18 height 18
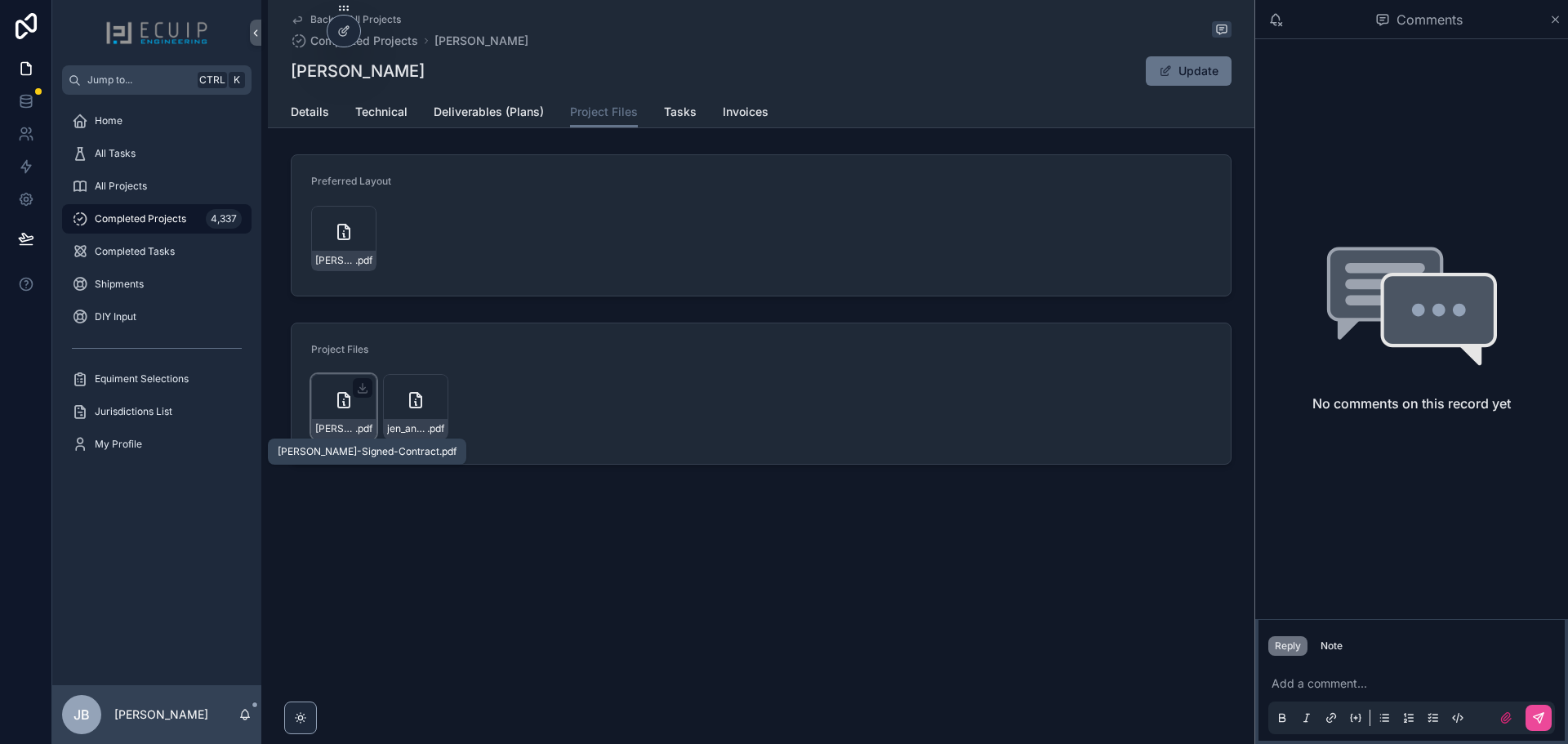
click at [341, 434] on span "[PERSON_NAME]-Signed-Contract" at bounding box center [334, 428] width 40 height 13
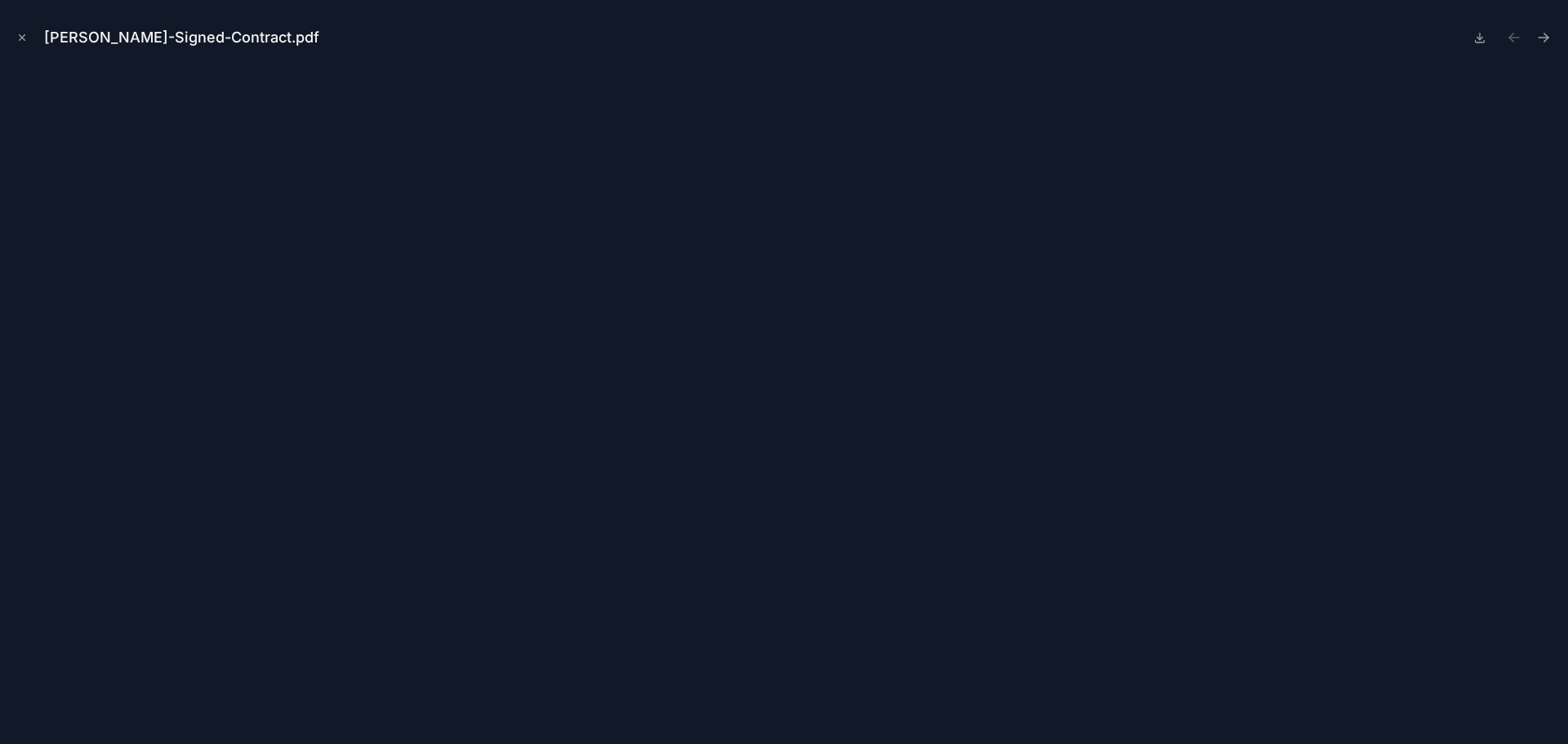
click at [28, 35] on button "Close modal" at bounding box center [22, 37] width 18 height 18
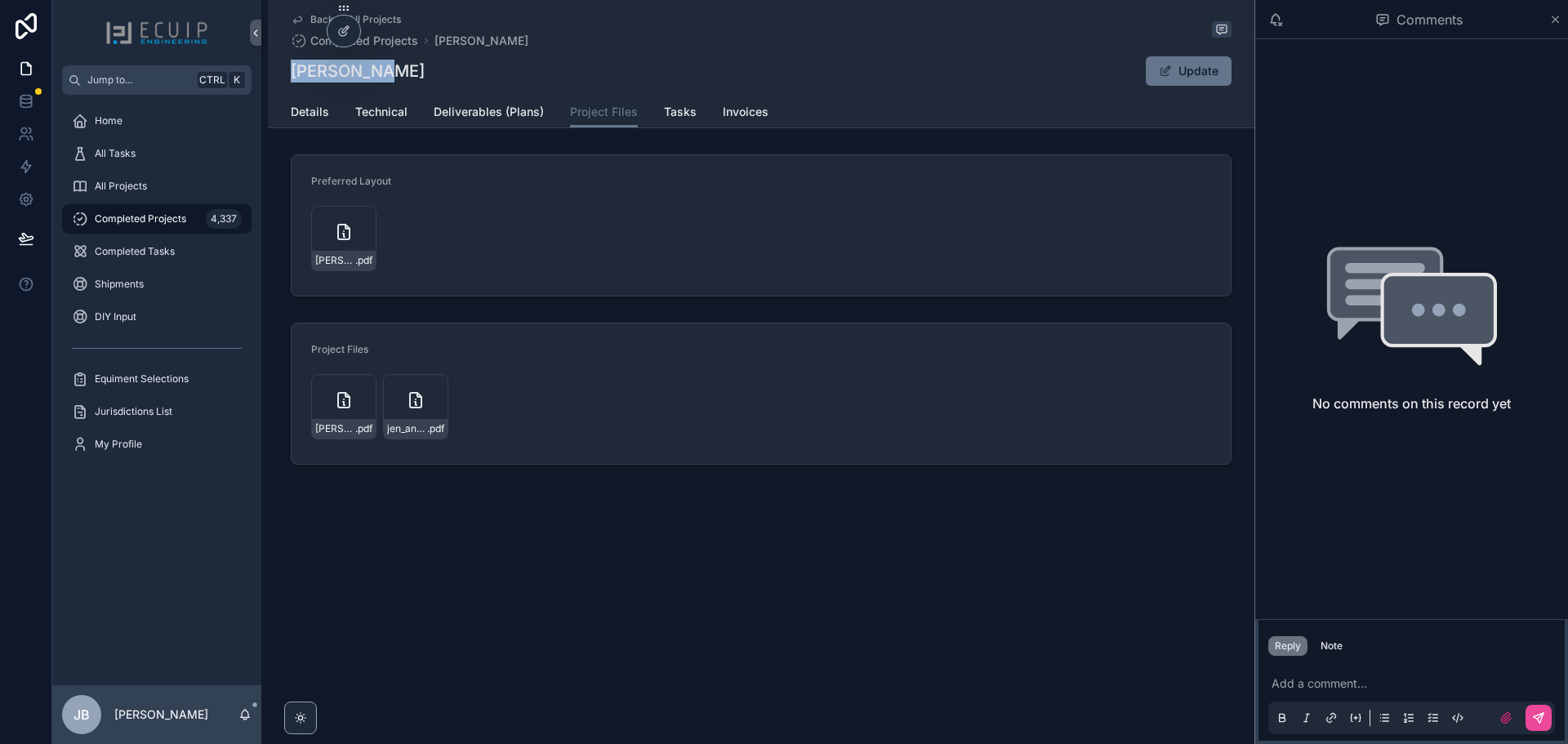
drag, startPoint x: 389, startPoint y: 77, endPoint x: 290, endPoint y: 81, distance: 99.1
click at [290, 81] on div "Jen Andres Update" at bounding box center [760, 70] width 941 height 31
copy h1 "[PERSON_NAME]"
click at [474, 113] on span "Deliverables (Plans)" at bounding box center [488, 112] width 110 height 17
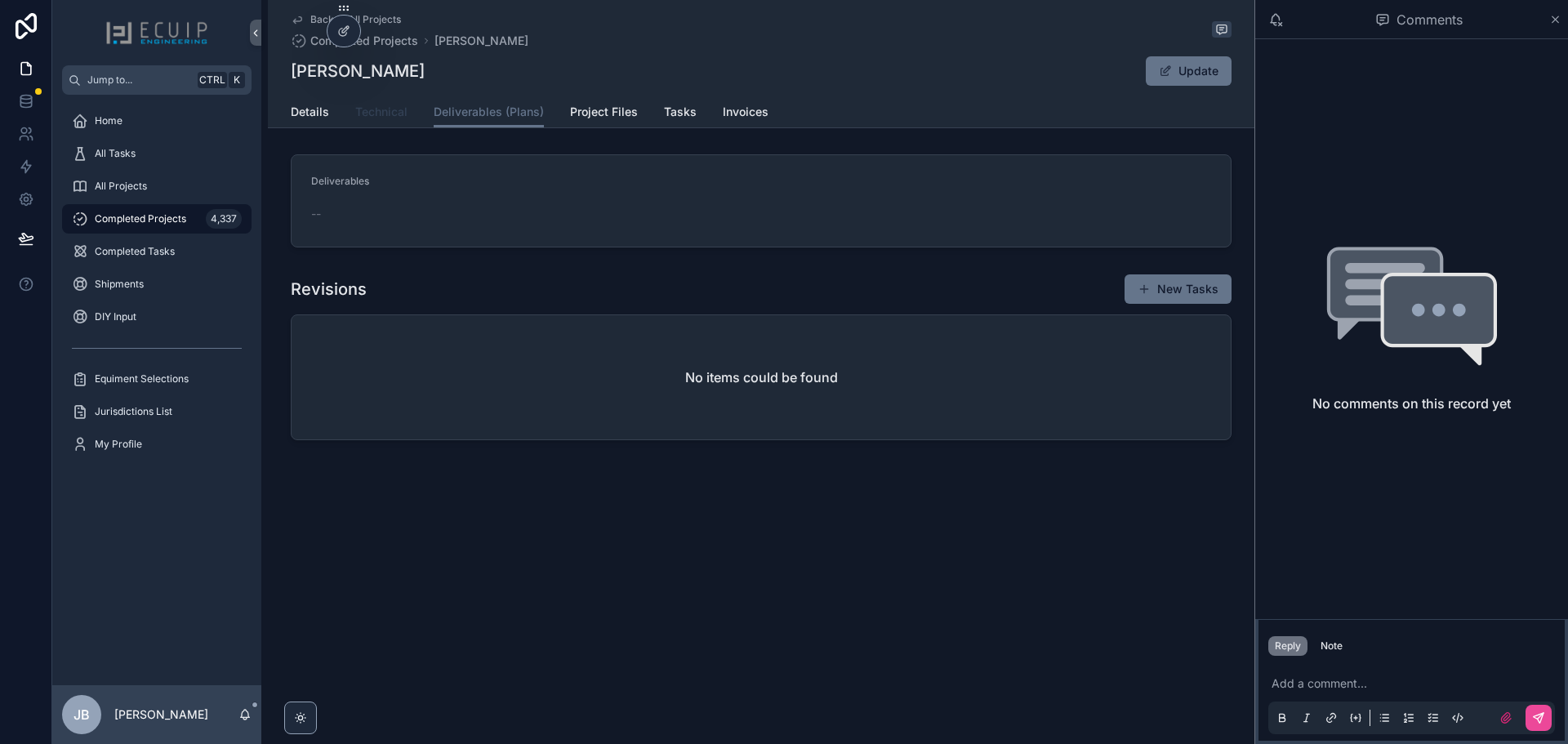
click at [398, 109] on span "Technical" at bounding box center [381, 112] width 52 height 17
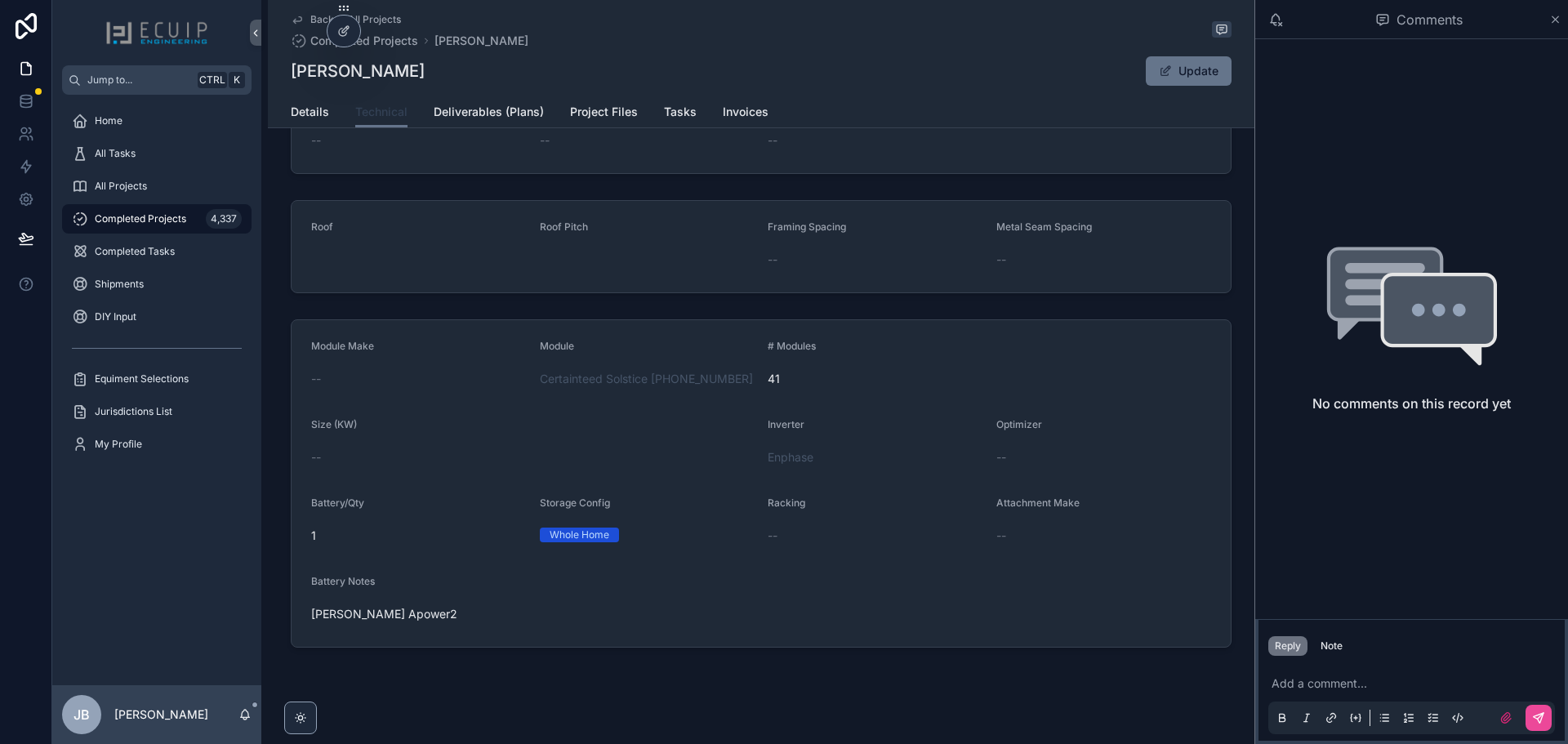
scroll to position [208, 0]
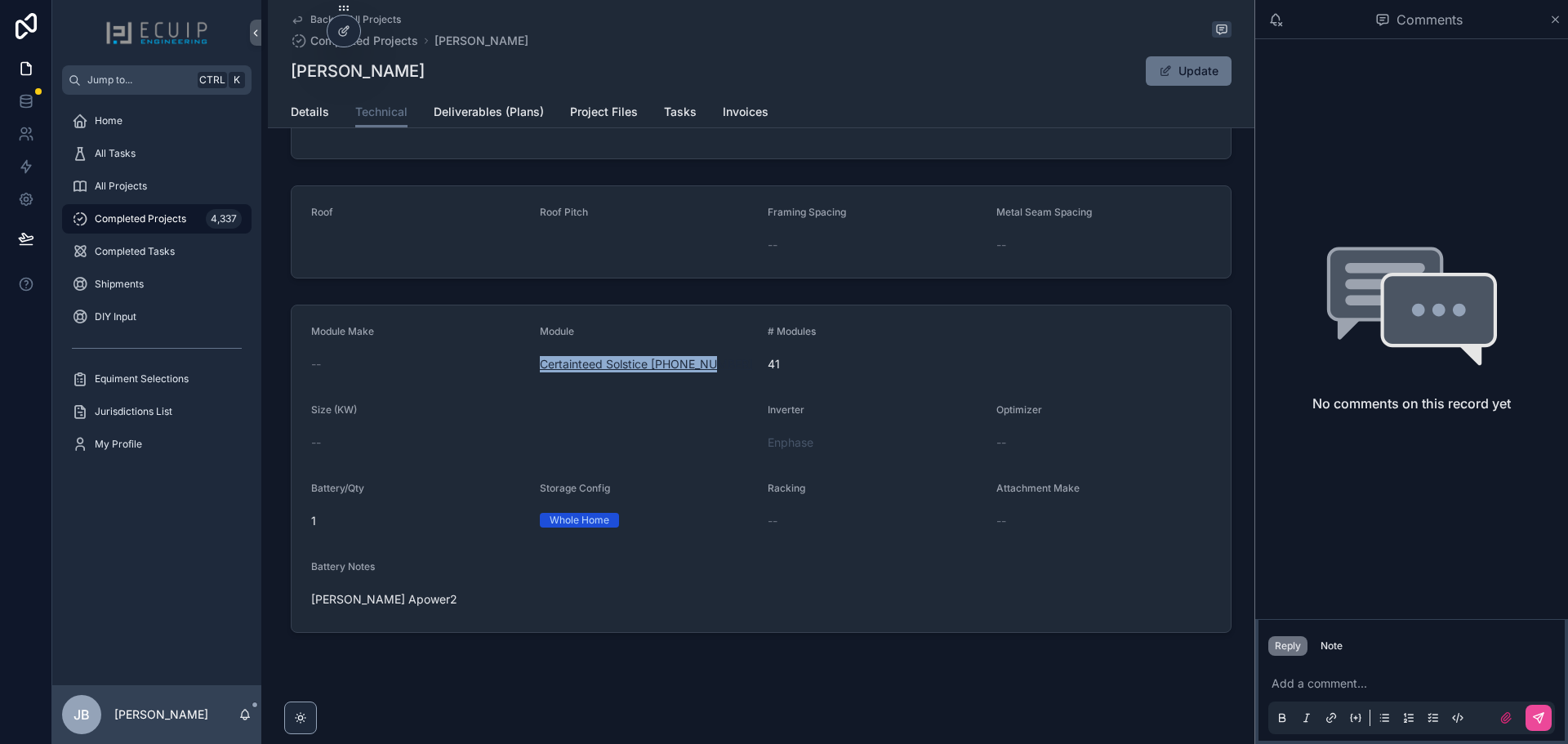
drag, startPoint x: 708, startPoint y: 362, endPoint x: 537, endPoint y: 369, distance: 171.1
click at [540, 369] on div "Certainteed Solstice 440 12-08" at bounding box center [648, 364] width 216 height 17
copy span "Certainteed Solstice 440 12-08"
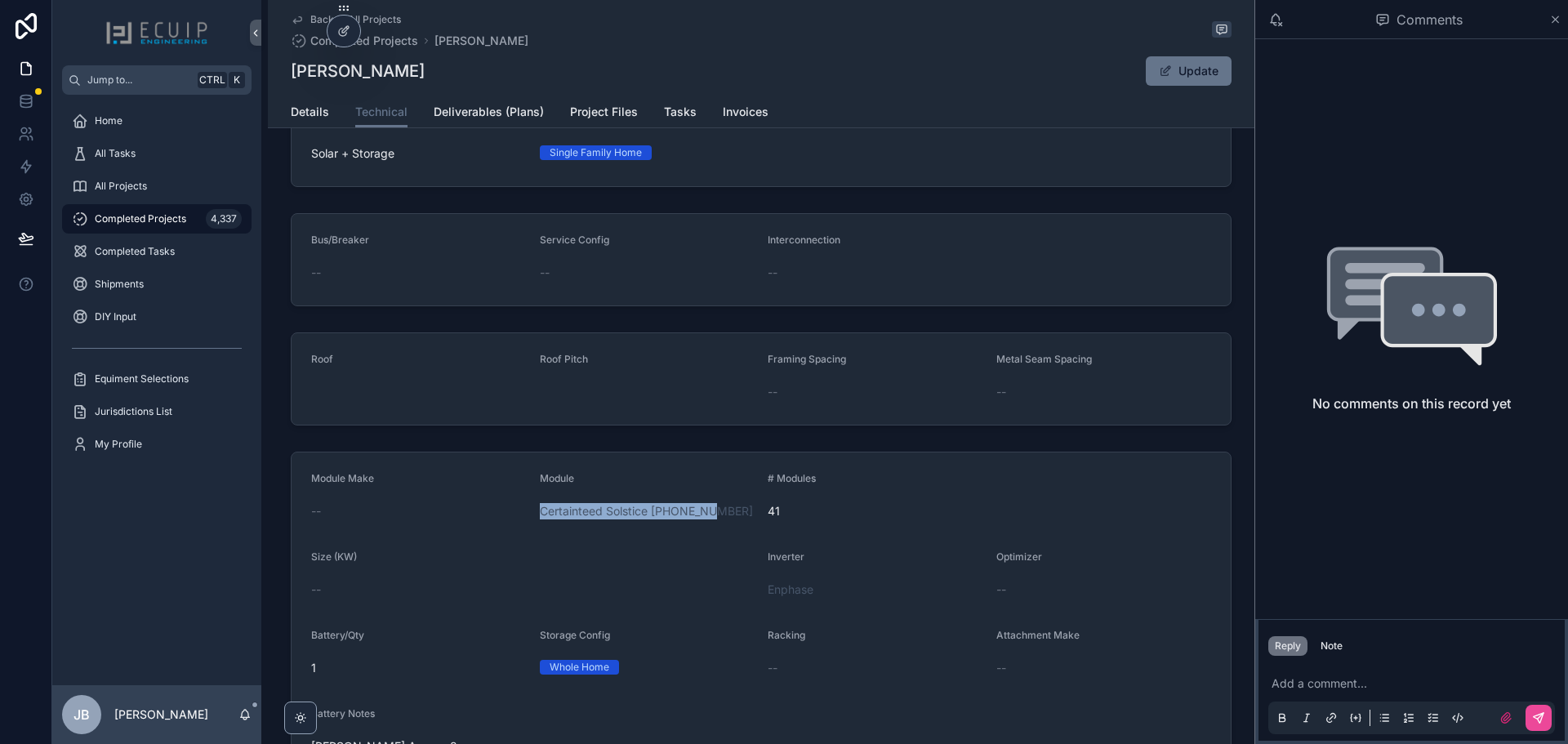
scroll to position [0, 0]
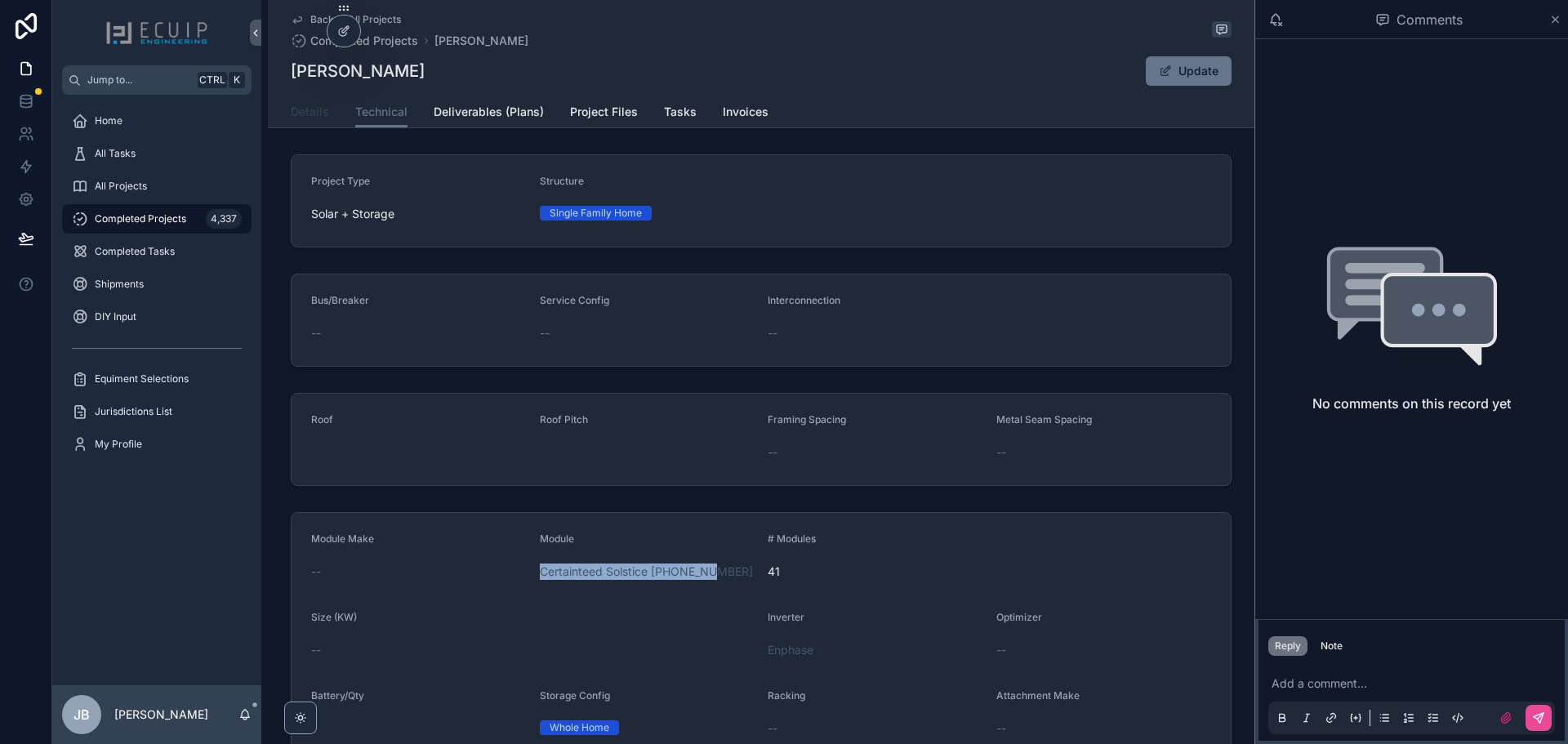
click at [306, 120] on link "Details" at bounding box center [310, 113] width 39 height 33
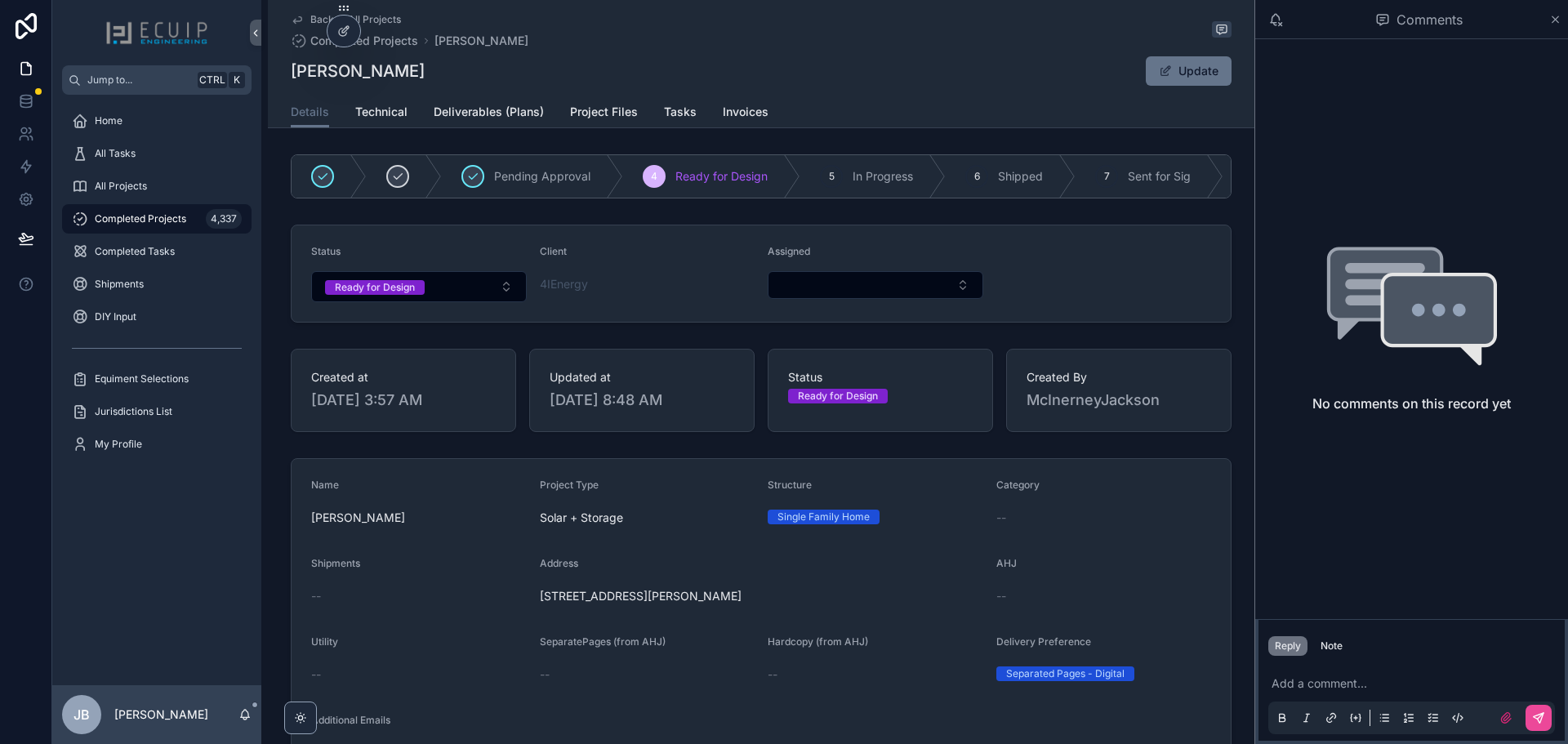
drag, startPoint x: 780, startPoint y: 609, endPoint x: 531, endPoint y: 619, distance: 249.2
click at [531, 619] on form "Name Jen Andres Project Type Solar + Storage Structure Single Family Home Categ…" at bounding box center [761, 701] width 940 height 484
copy span "8350 Layton Ct, Frederick, MD, USA 21704"
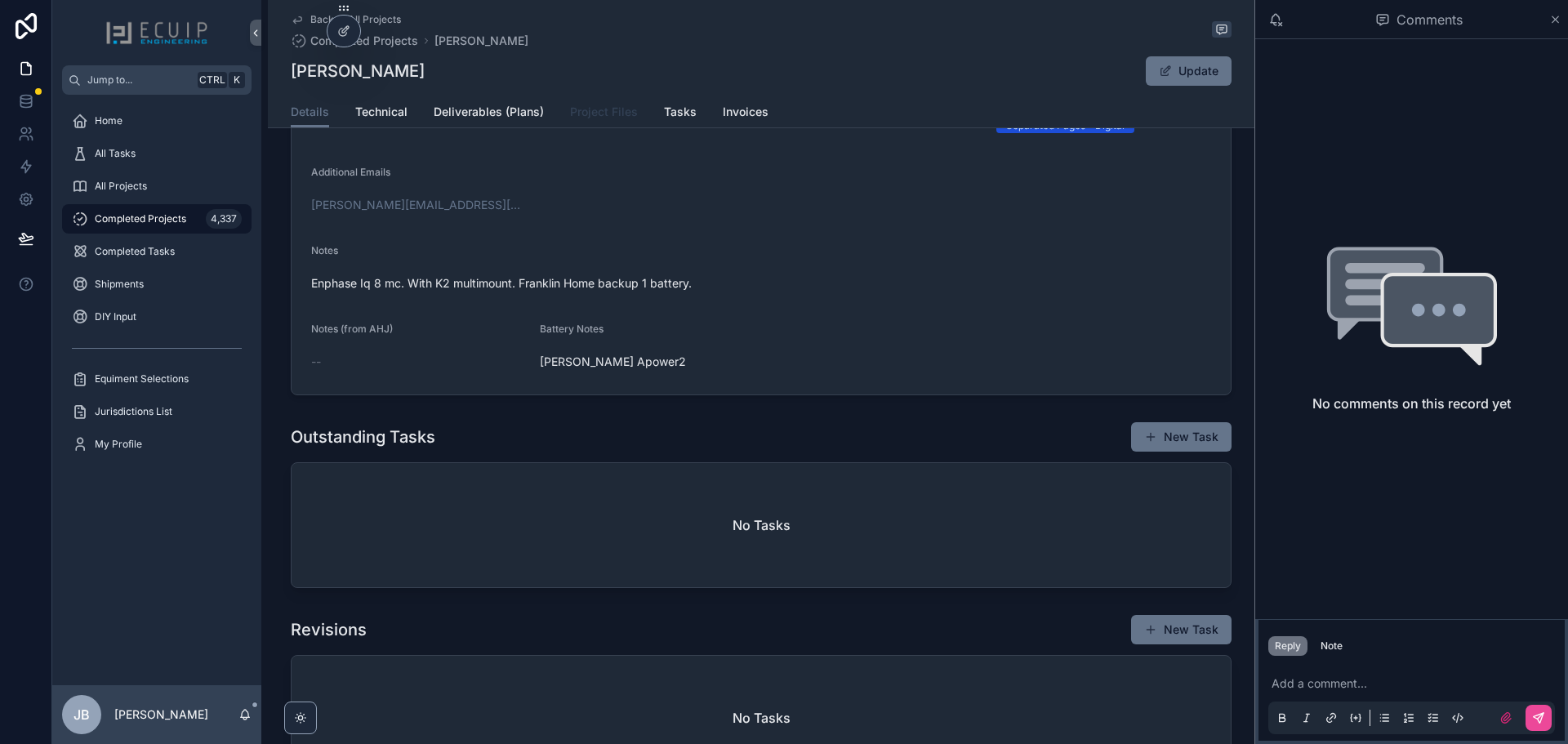
scroll to position [438, 0]
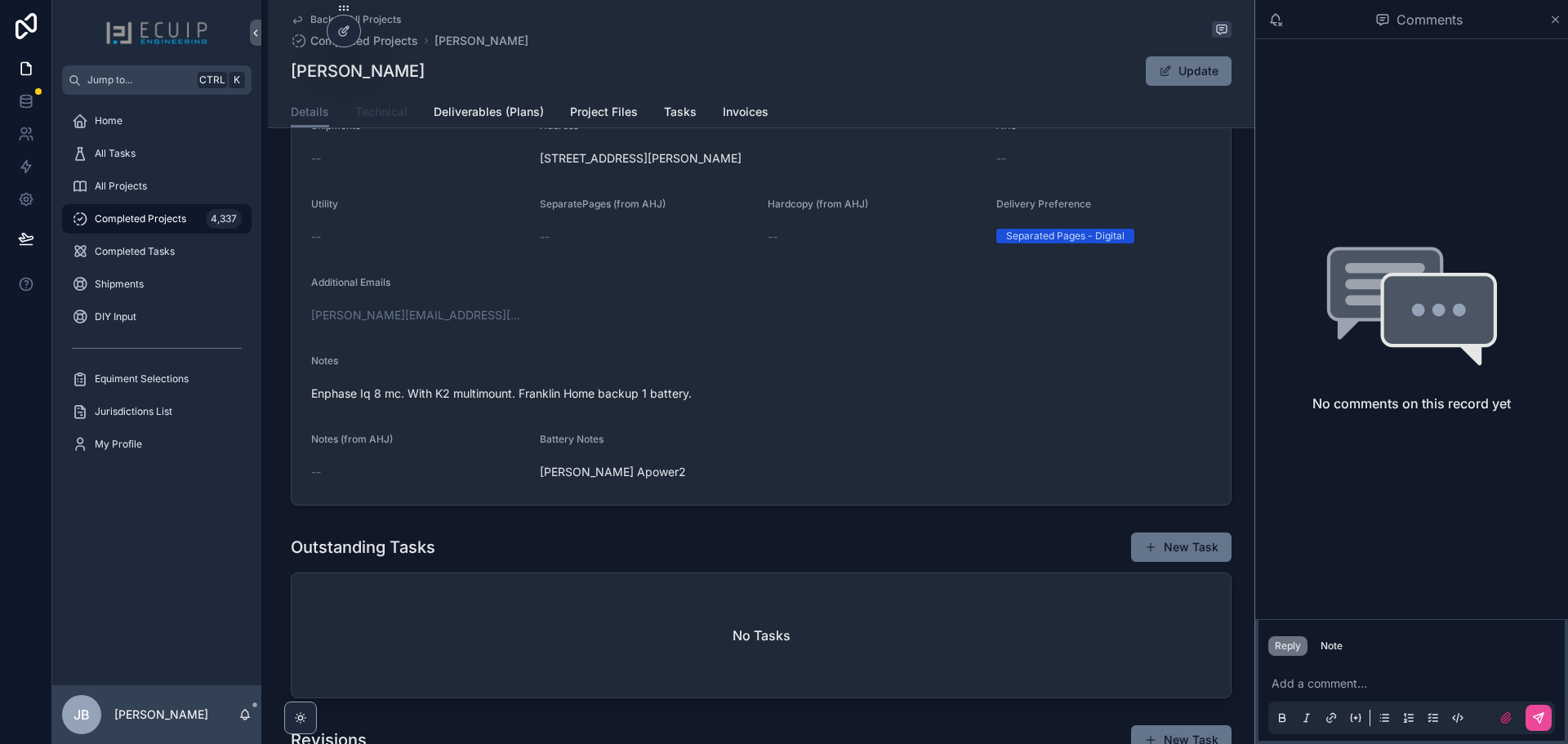
click at [383, 113] on span "Technical" at bounding box center [381, 112] width 52 height 17
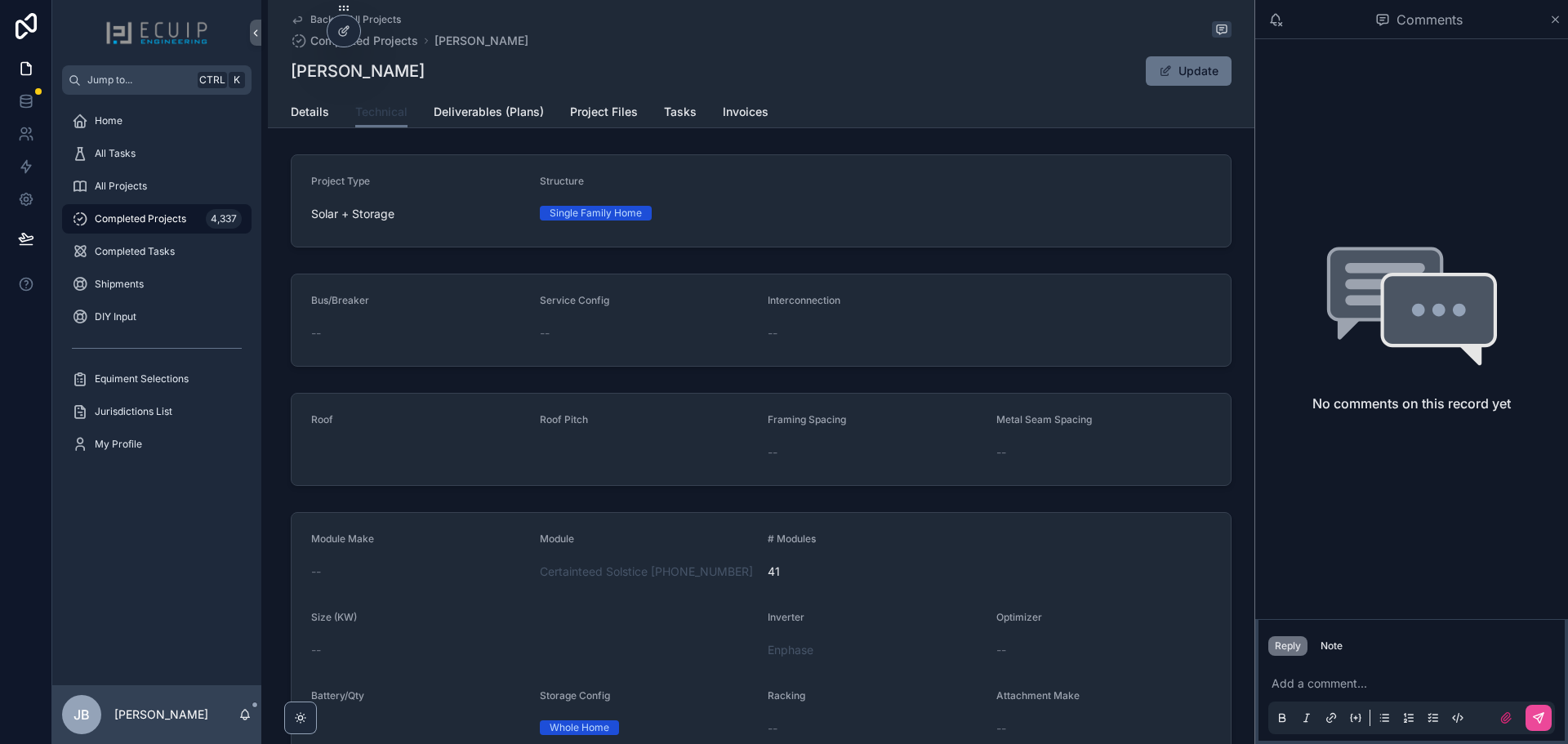
scroll to position [208, 0]
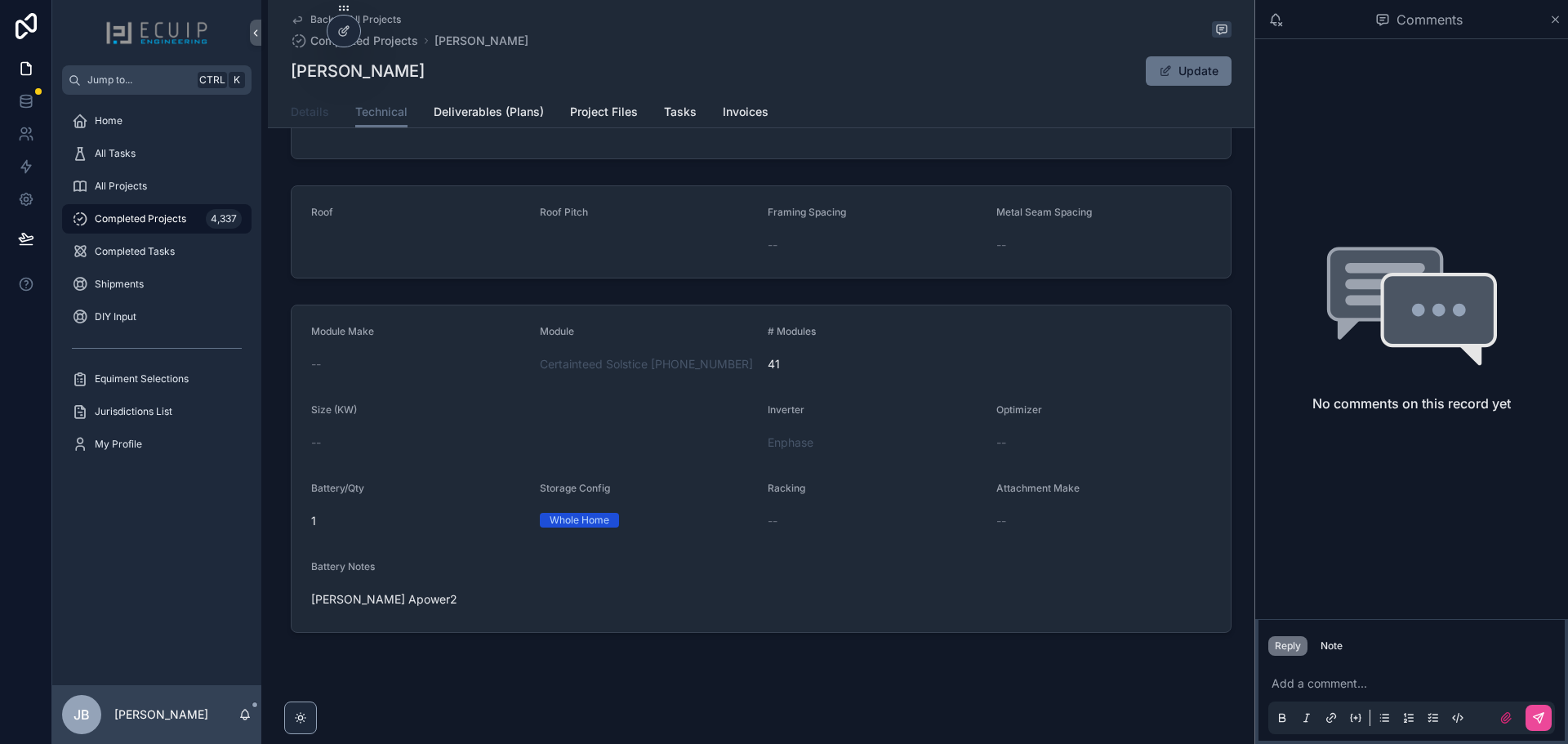
click at [290, 119] on span "Details" at bounding box center [310, 112] width 39 height 17
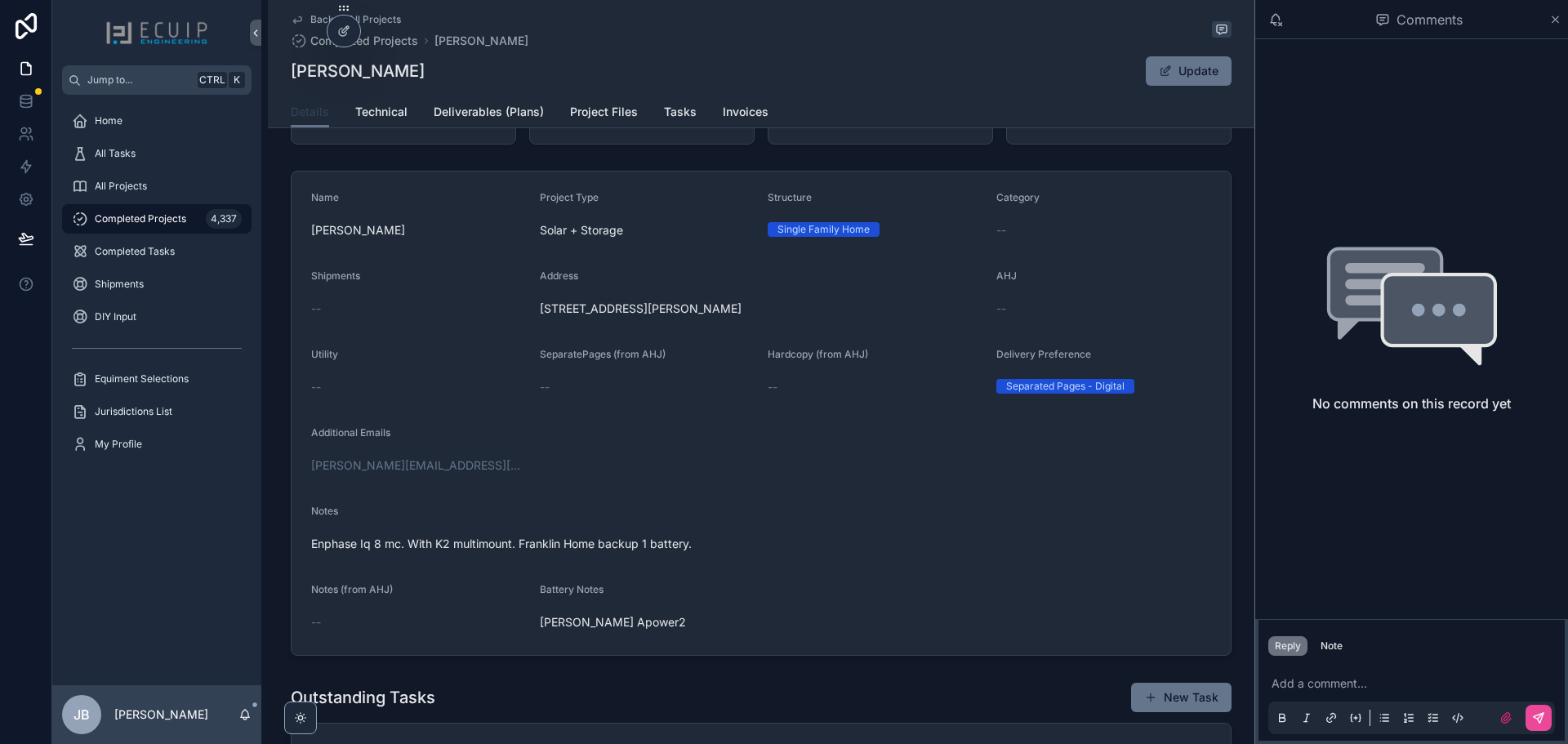
scroll to position [326, 0]
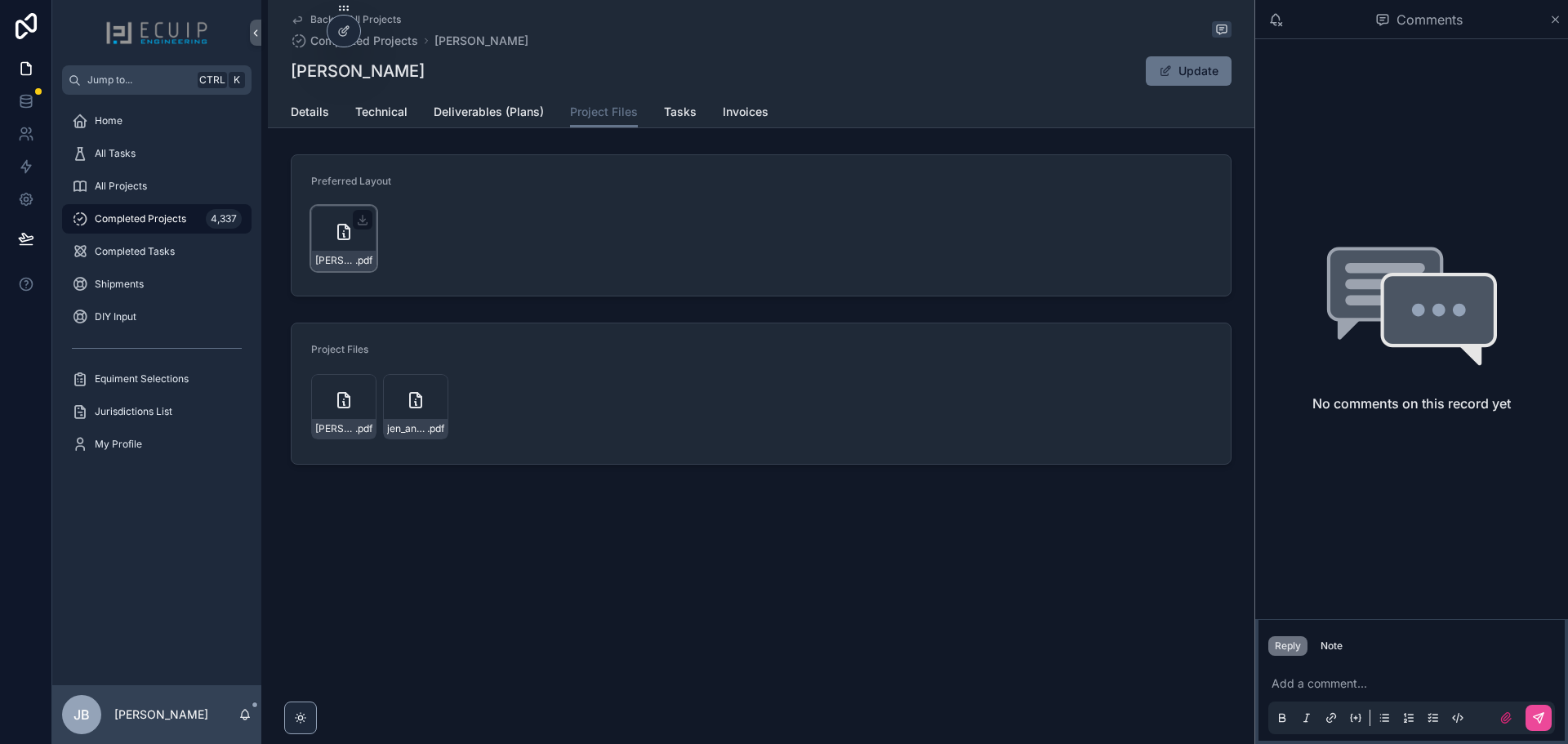
click at [333, 242] on div "[PERSON_NAME]-Signed-Contract .pdf" at bounding box center [344, 238] width 65 height 65
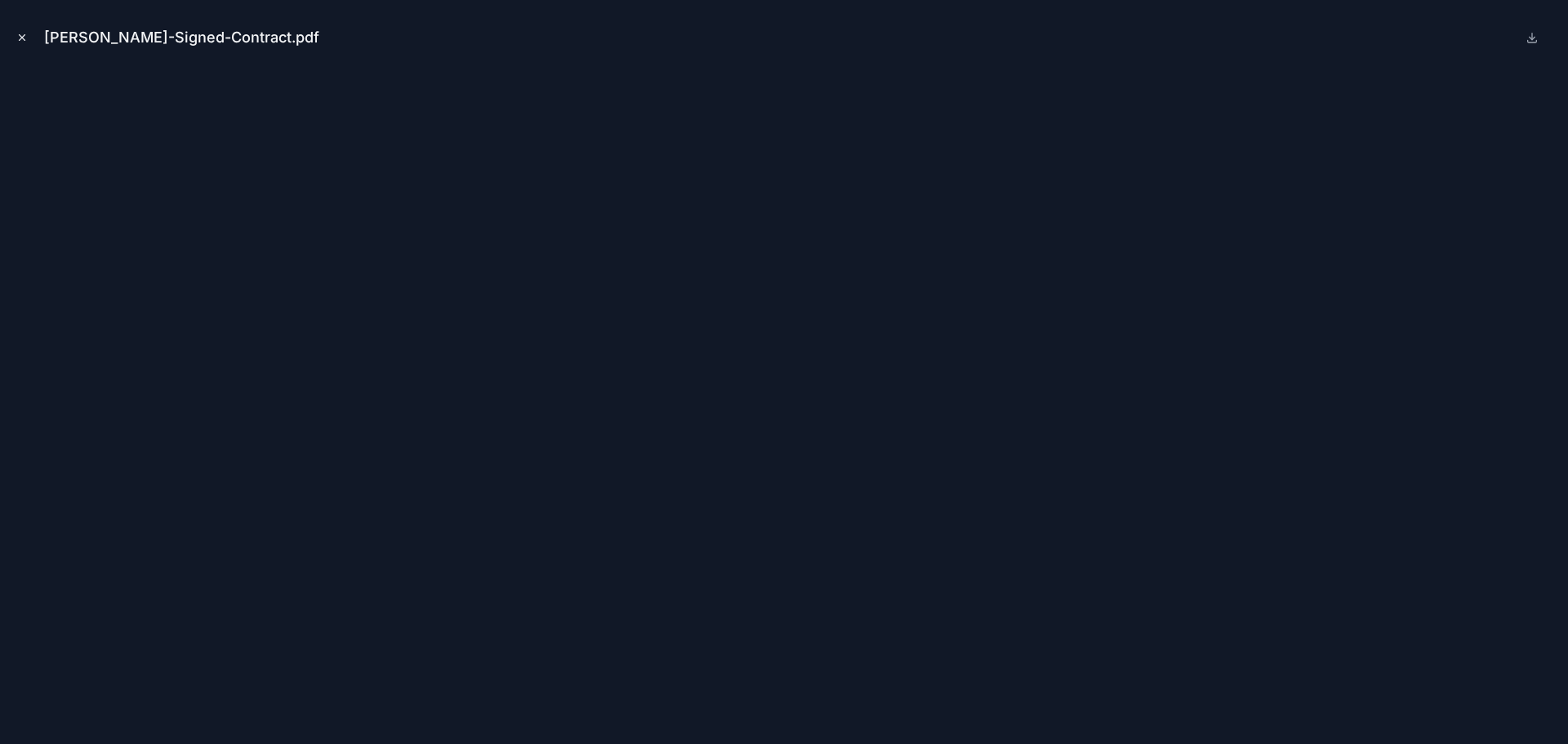
click at [18, 36] on icon "Close modal" at bounding box center [22, 37] width 11 height 11
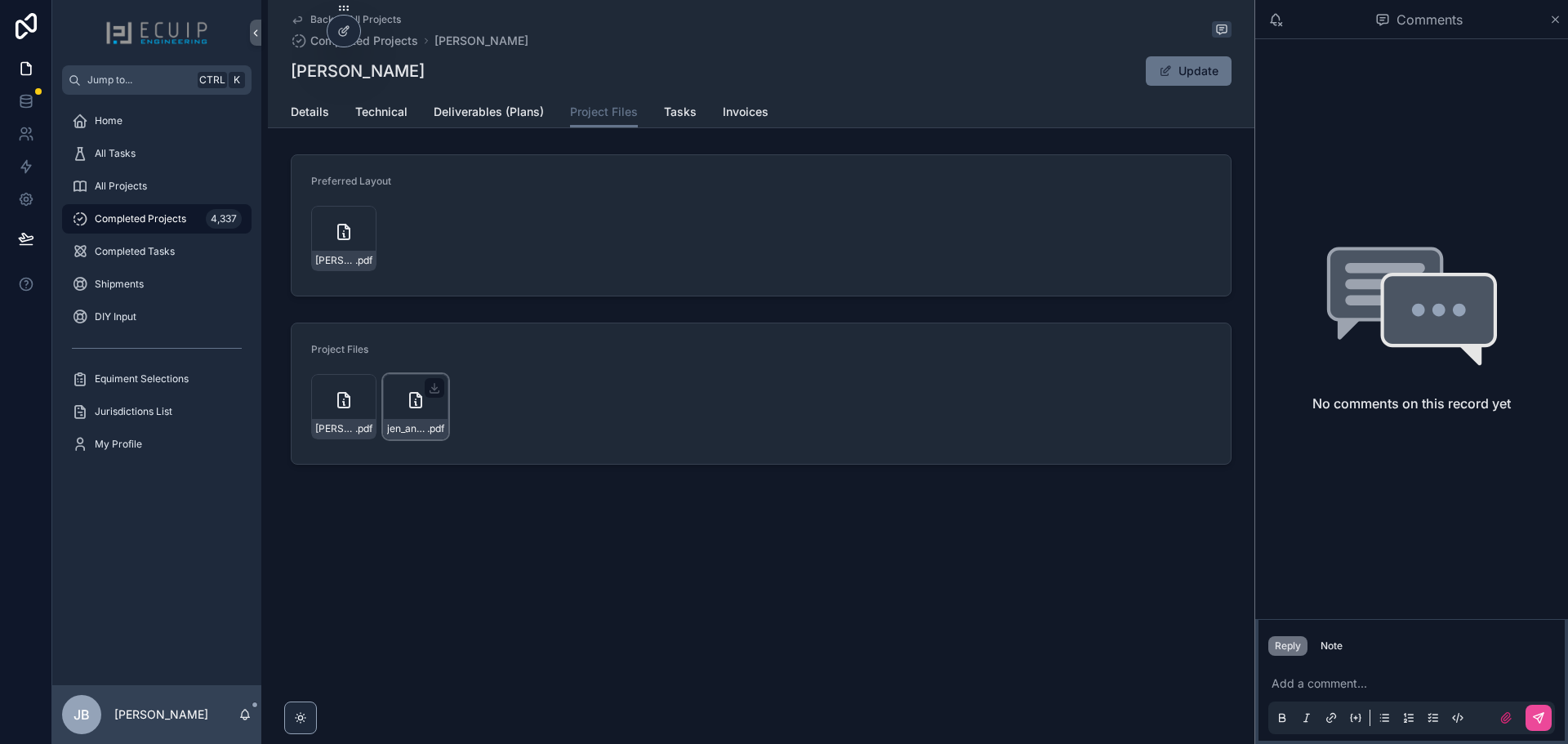
click at [405, 412] on div "jen_andres_8350_layton_ct_frede_solar_-_roof_mount .pdf" at bounding box center [415, 406] width 65 height 65
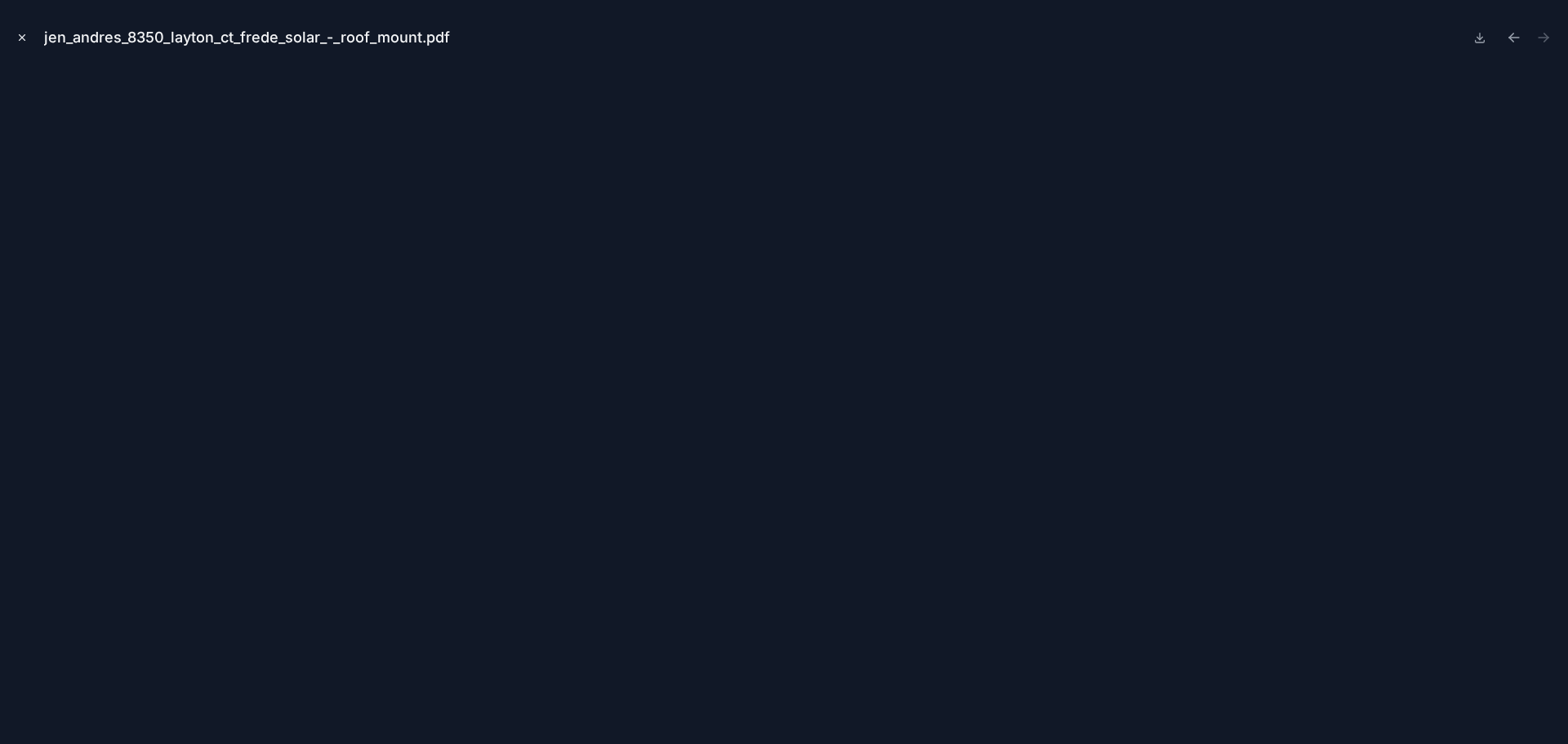
click at [18, 35] on icon "Close modal" at bounding box center [22, 37] width 11 height 11
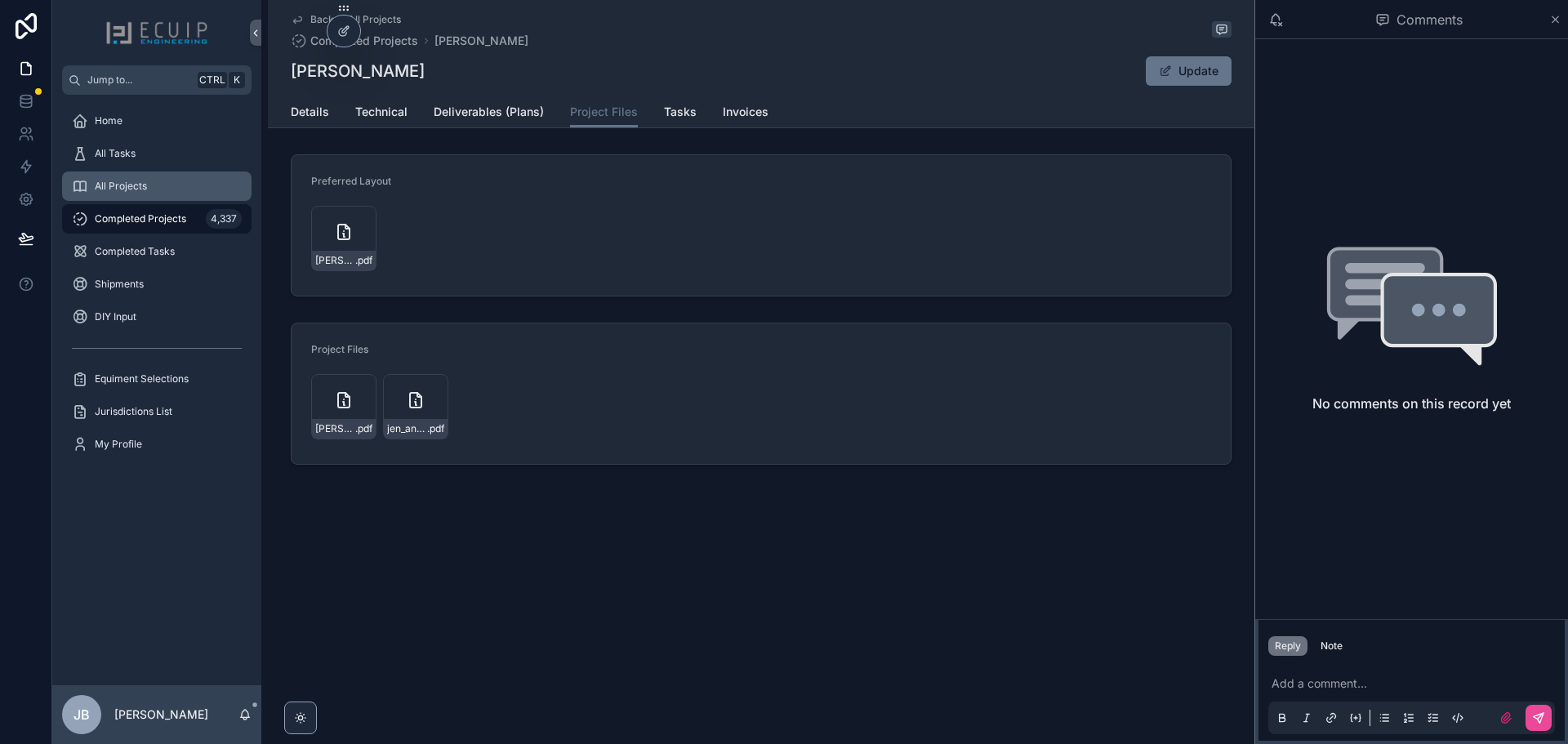
click at [131, 179] on span "All Projects" at bounding box center [121, 186] width 52 height 13
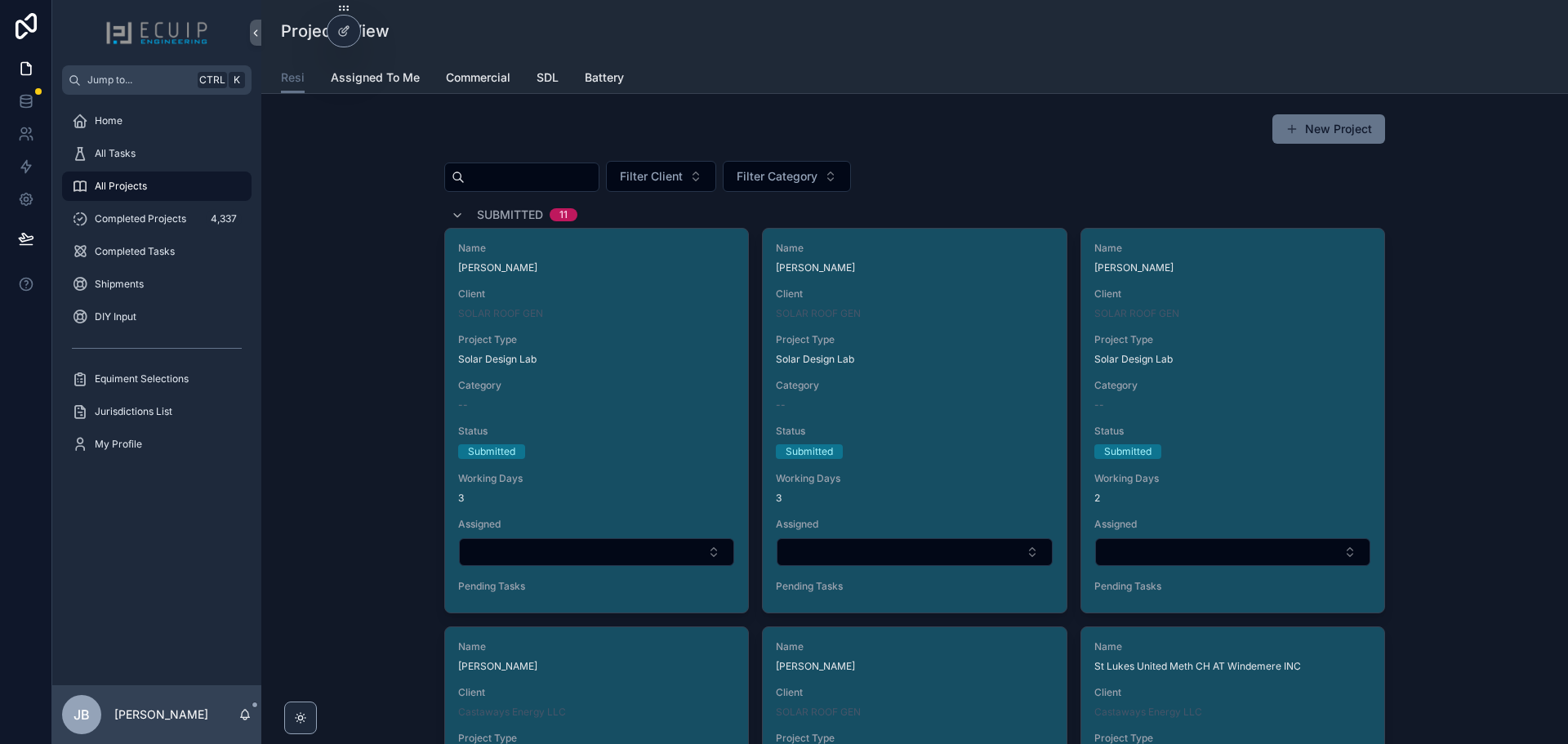
click at [130, 187] on span "All Projects" at bounding box center [121, 186] width 52 height 13
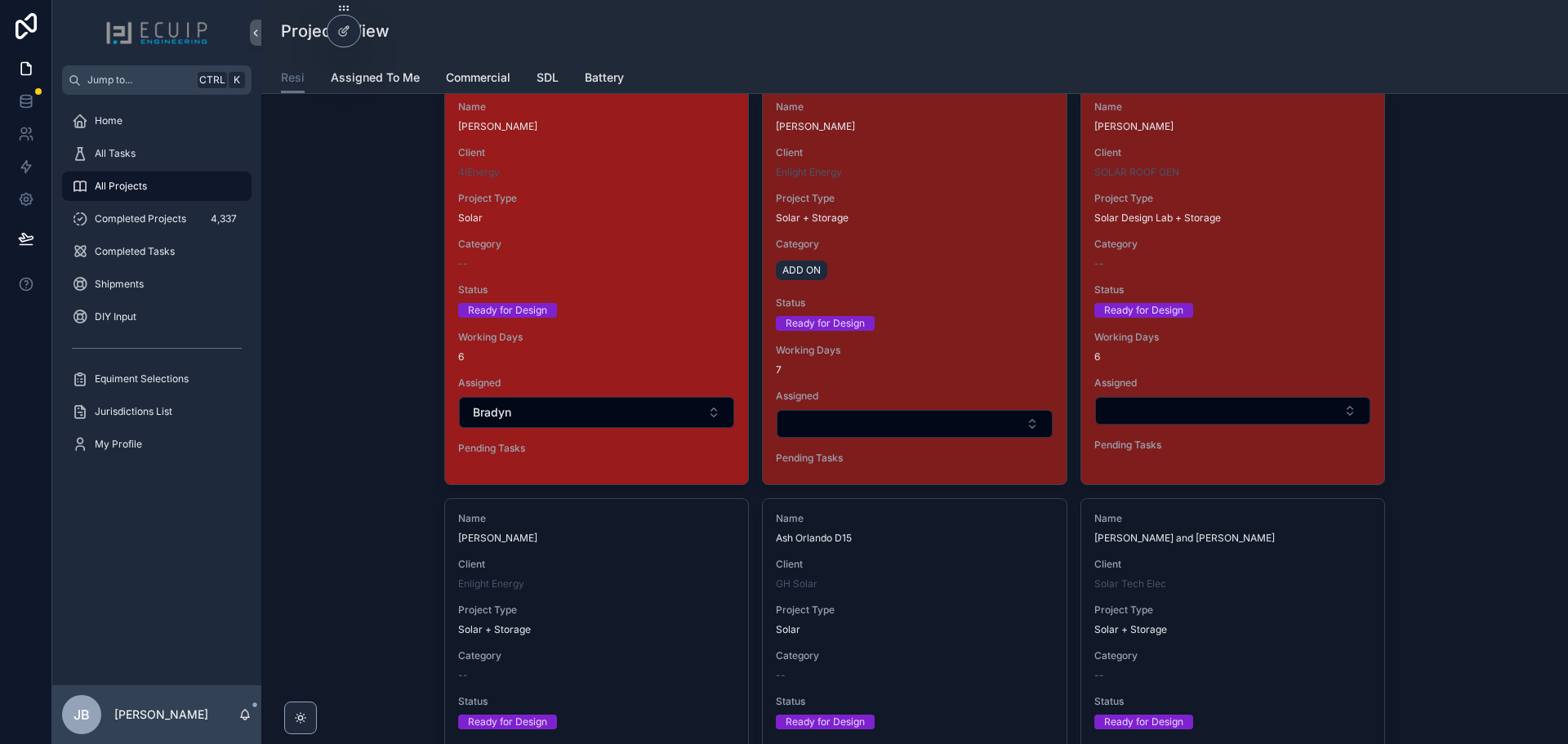
scroll to position [2613, 0]
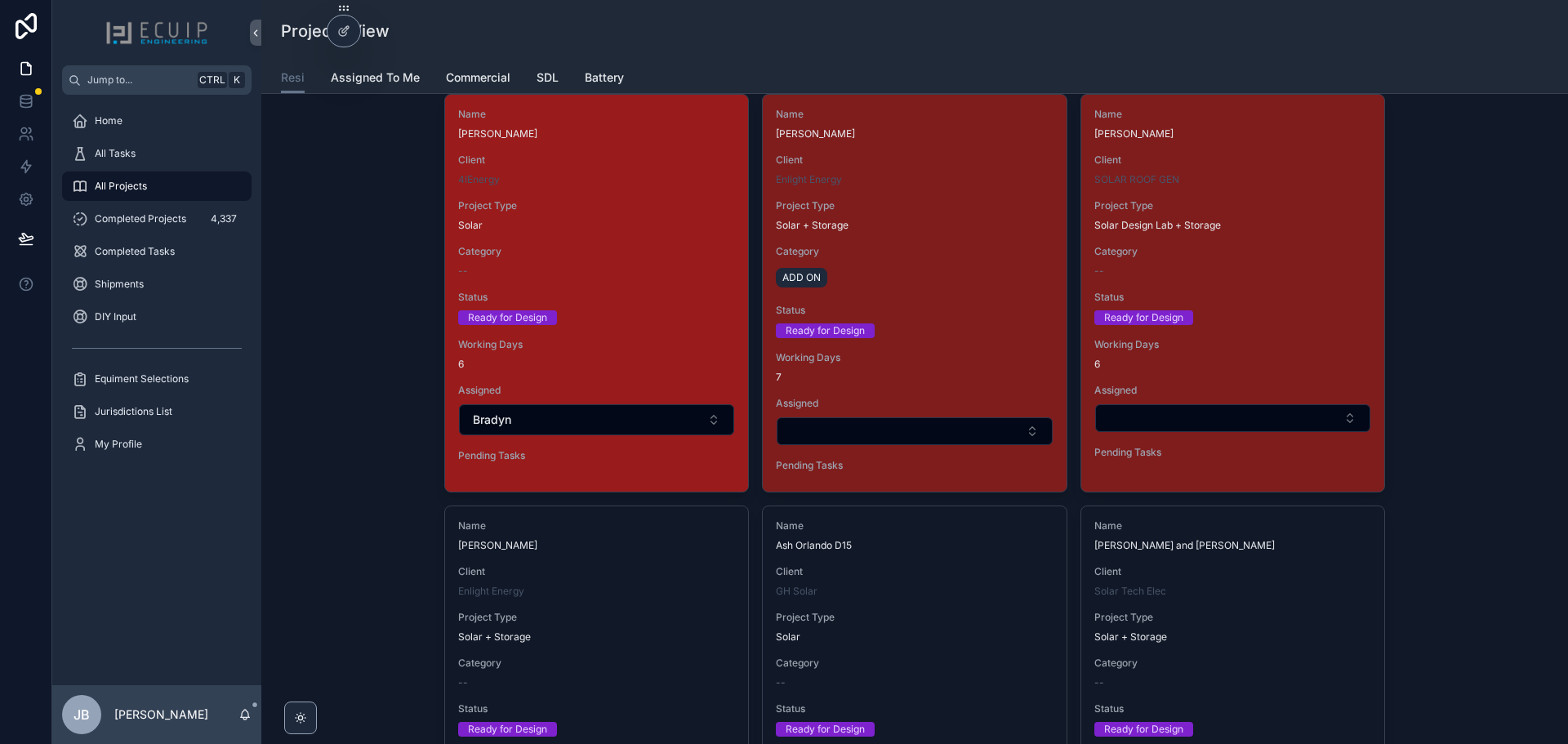
click at [610, 253] on span "Category" at bounding box center [597, 251] width 277 height 13
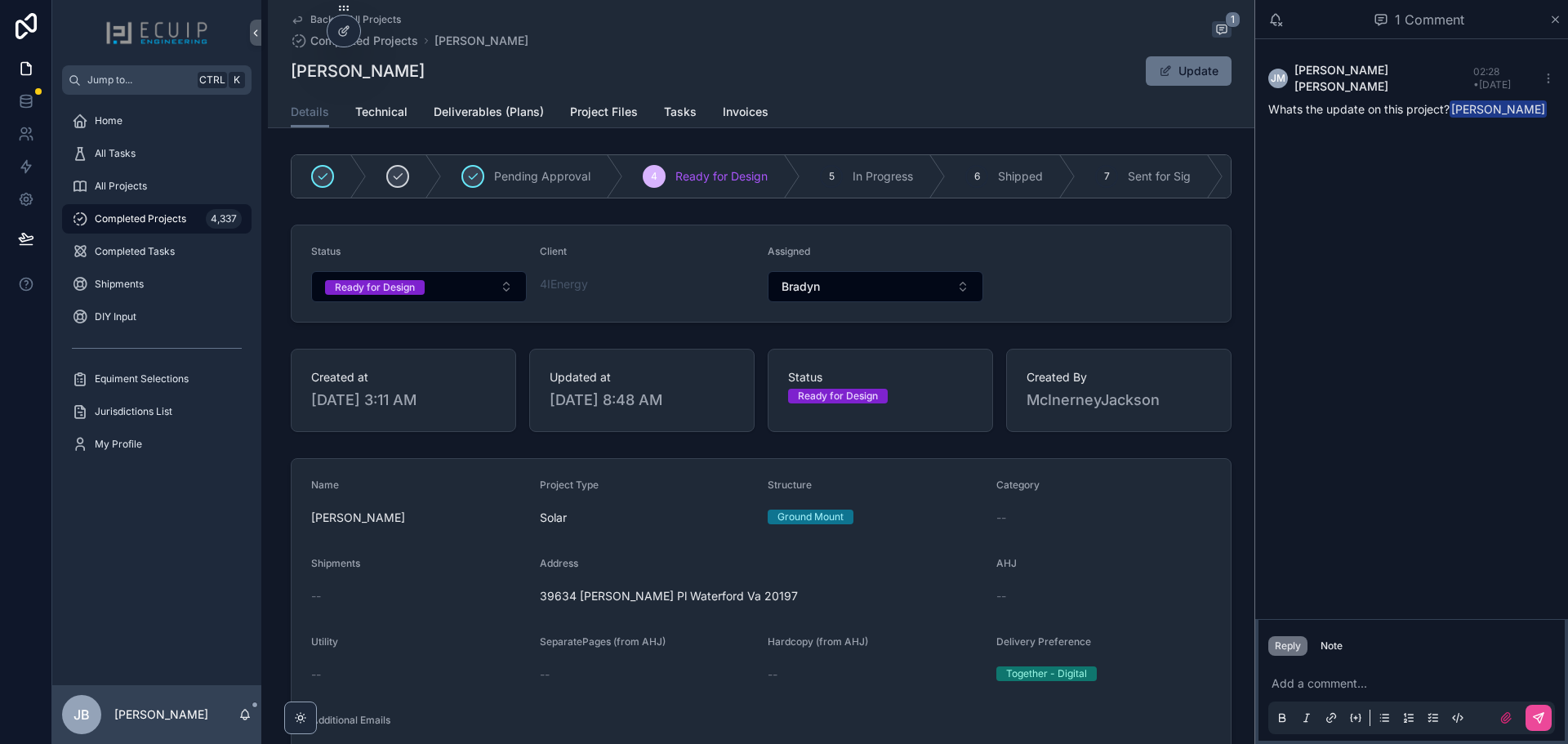
drag, startPoint x: 438, startPoint y: 76, endPoint x: 287, endPoint y: 81, distance: 151.1
click at [290, 81] on div "[PERSON_NAME] Update" at bounding box center [760, 70] width 941 height 31
copy h1 "[PERSON_NAME]"
